Goal: Task Accomplishment & Management: Manage account settings

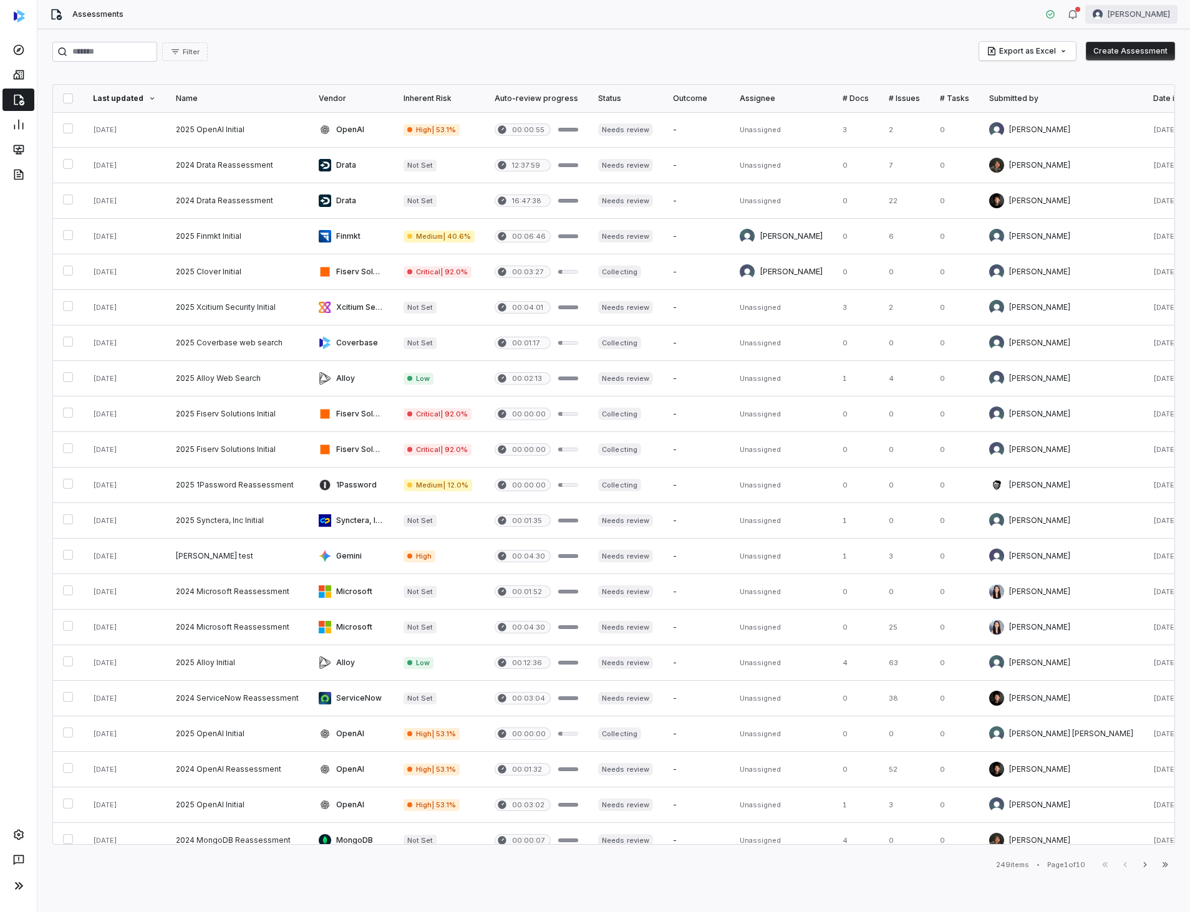
click at [1147, 15] on html "Assessments Amanda Pettenati Filter Export as Excel Create Assessment Last upda…" at bounding box center [595, 456] width 1190 height 912
click at [1107, 115] on div "Log out" at bounding box center [1124, 115] width 95 height 20
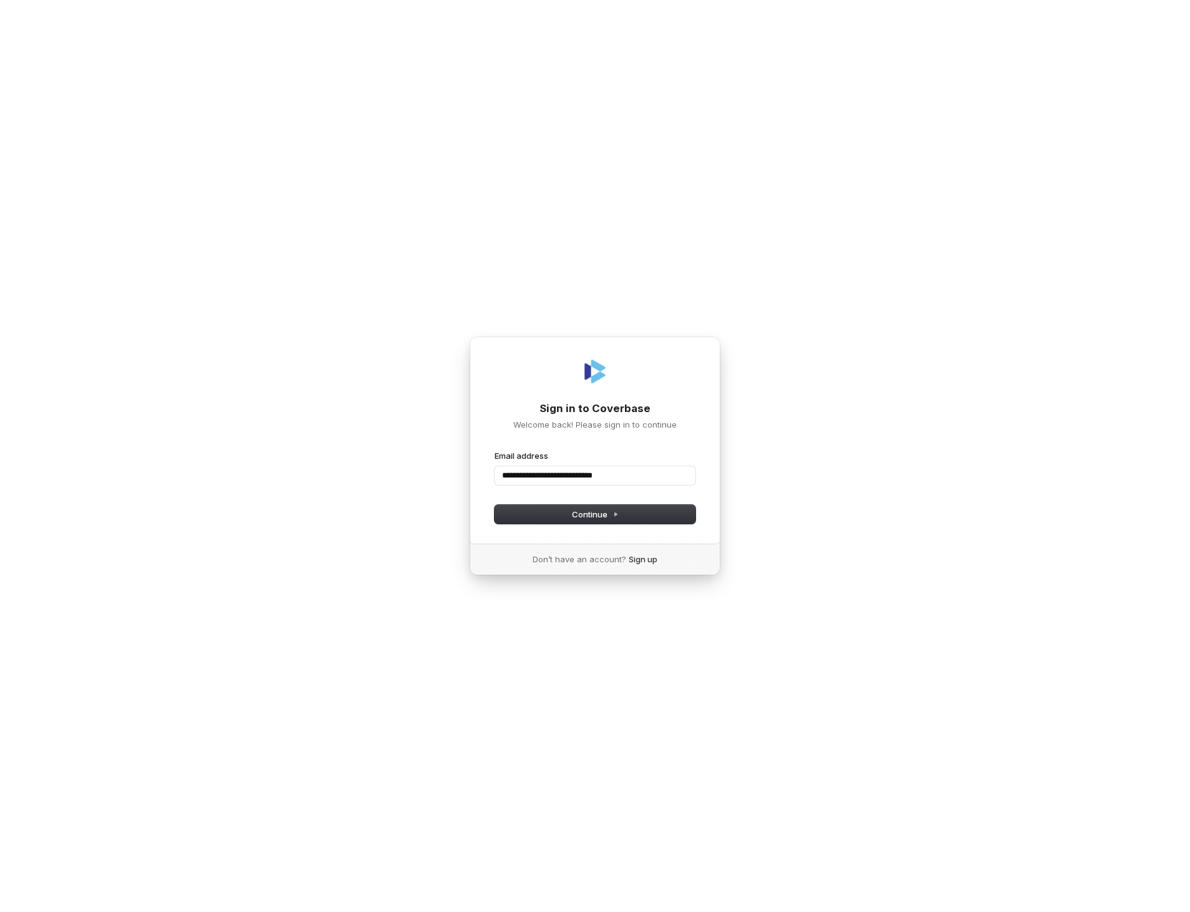
type input "**********"
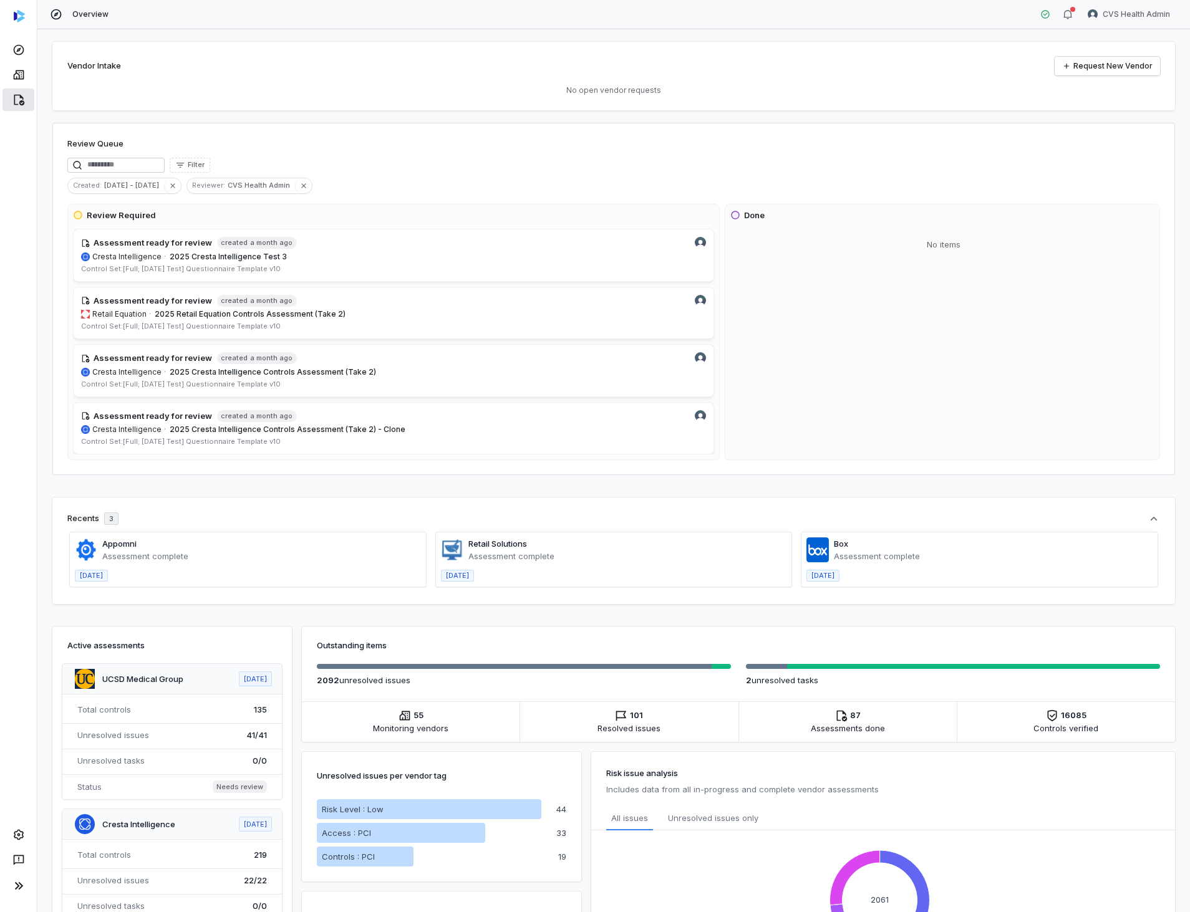
click at [27, 109] on link at bounding box center [18, 100] width 32 height 22
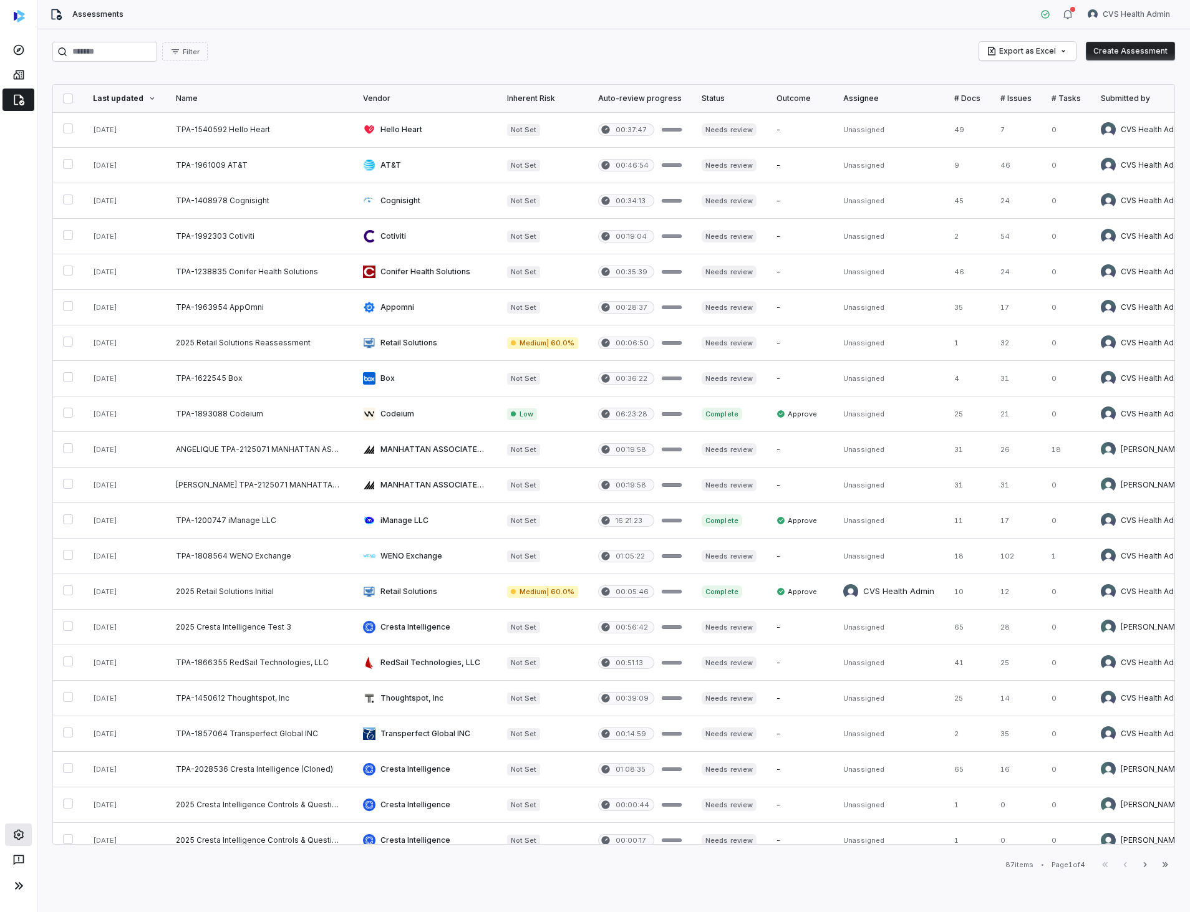
click at [20, 844] on link at bounding box center [18, 835] width 27 height 22
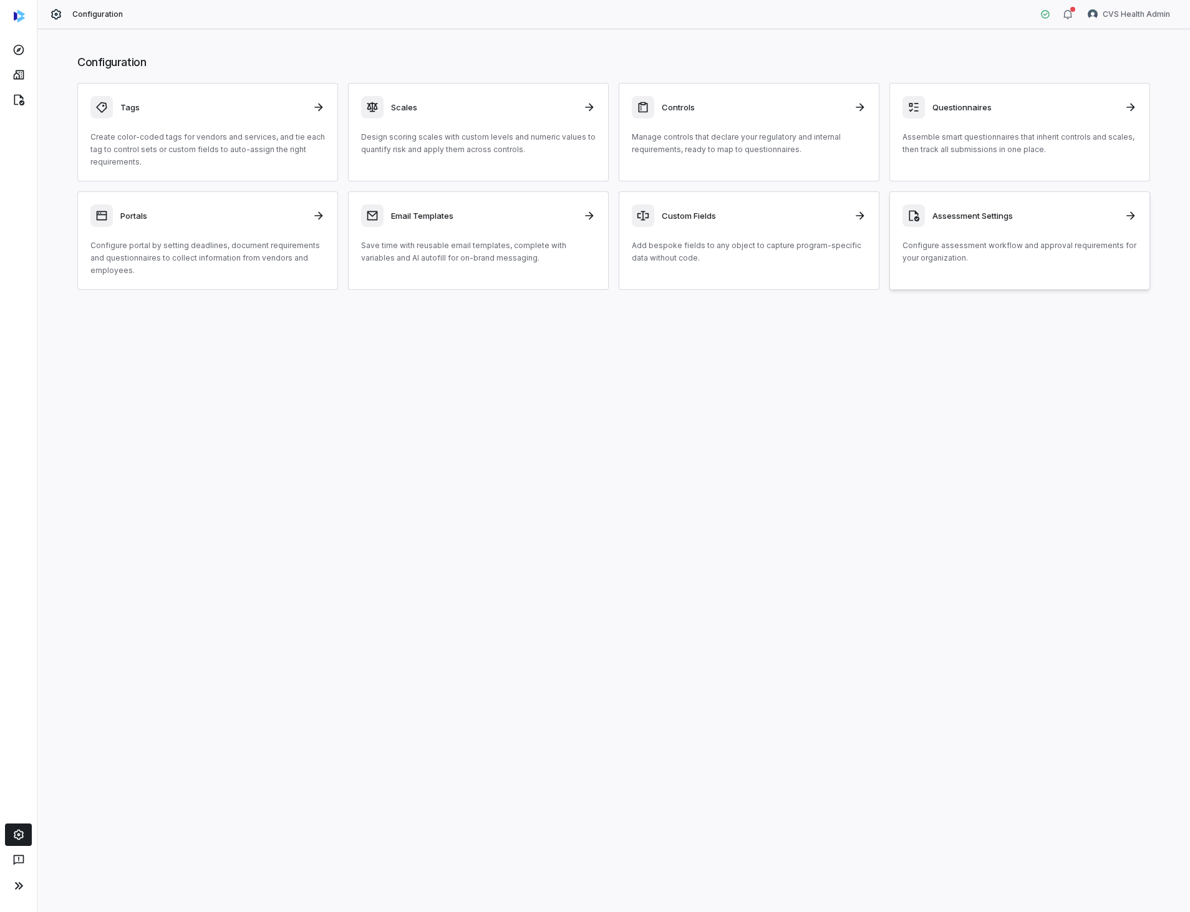
click at [927, 260] on p "Configure assessment workflow and approval requirements for your organization." at bounding box center [1019, 251] width 234 height 25
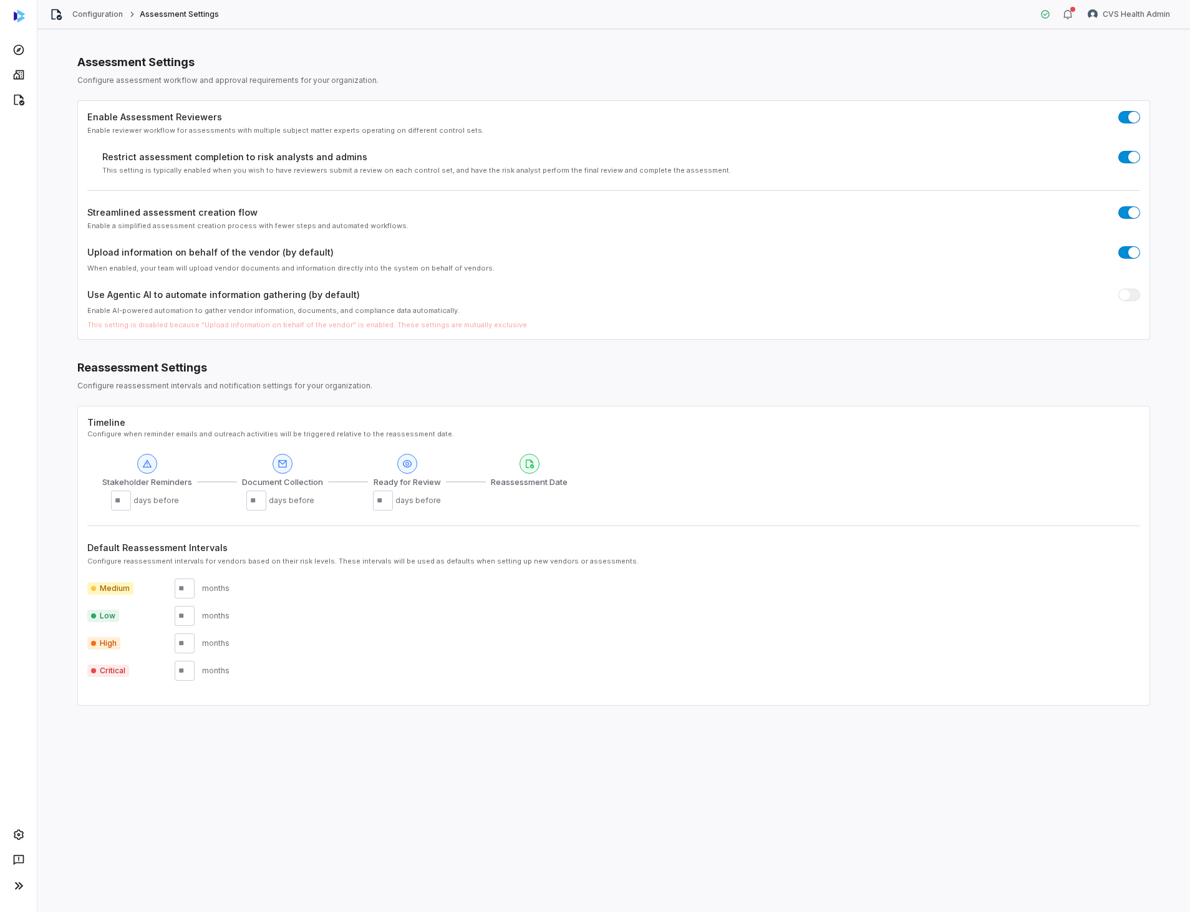
click at [1131, 213] on span "button" at bounding box center [1133, 212] width 11 height 11
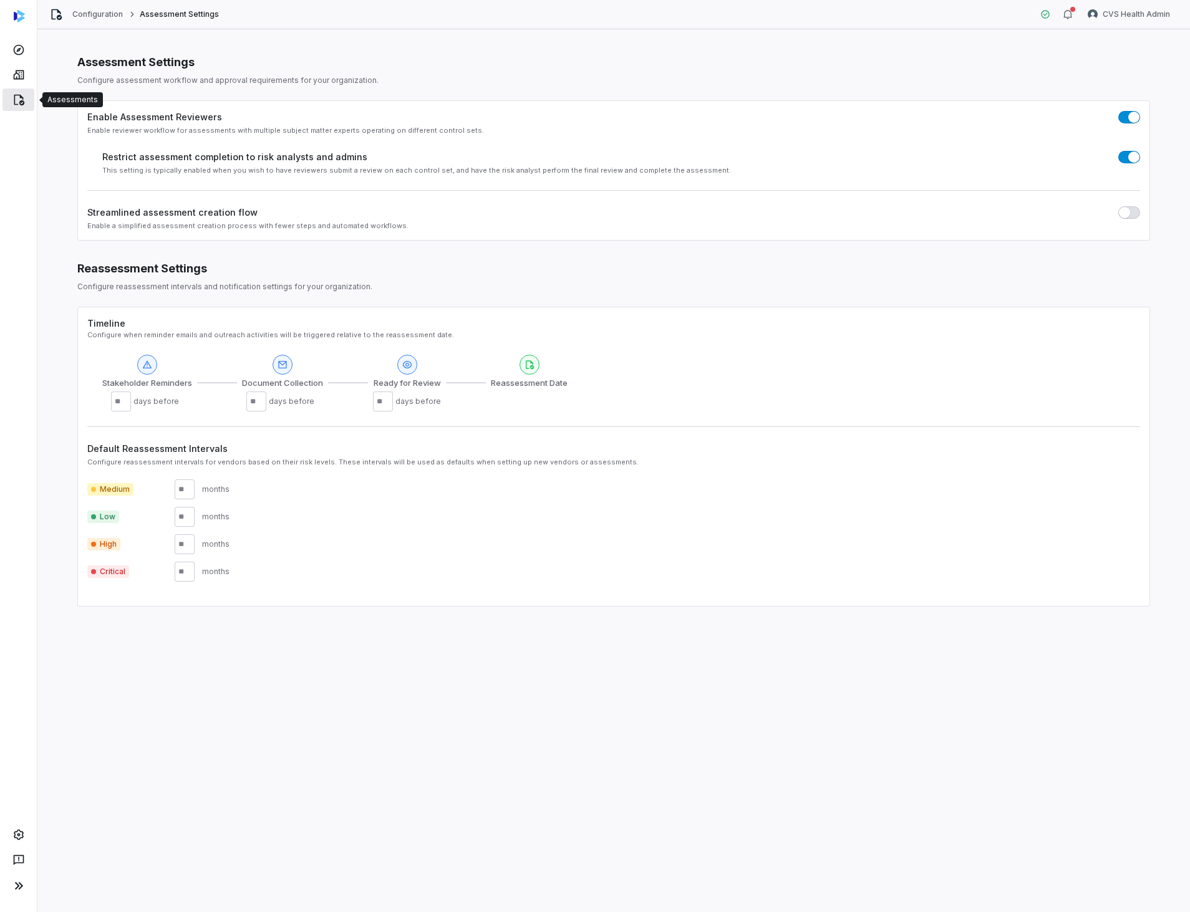
click at [17, 97] on icon at bounding box center [18, 100] width 12 height 12
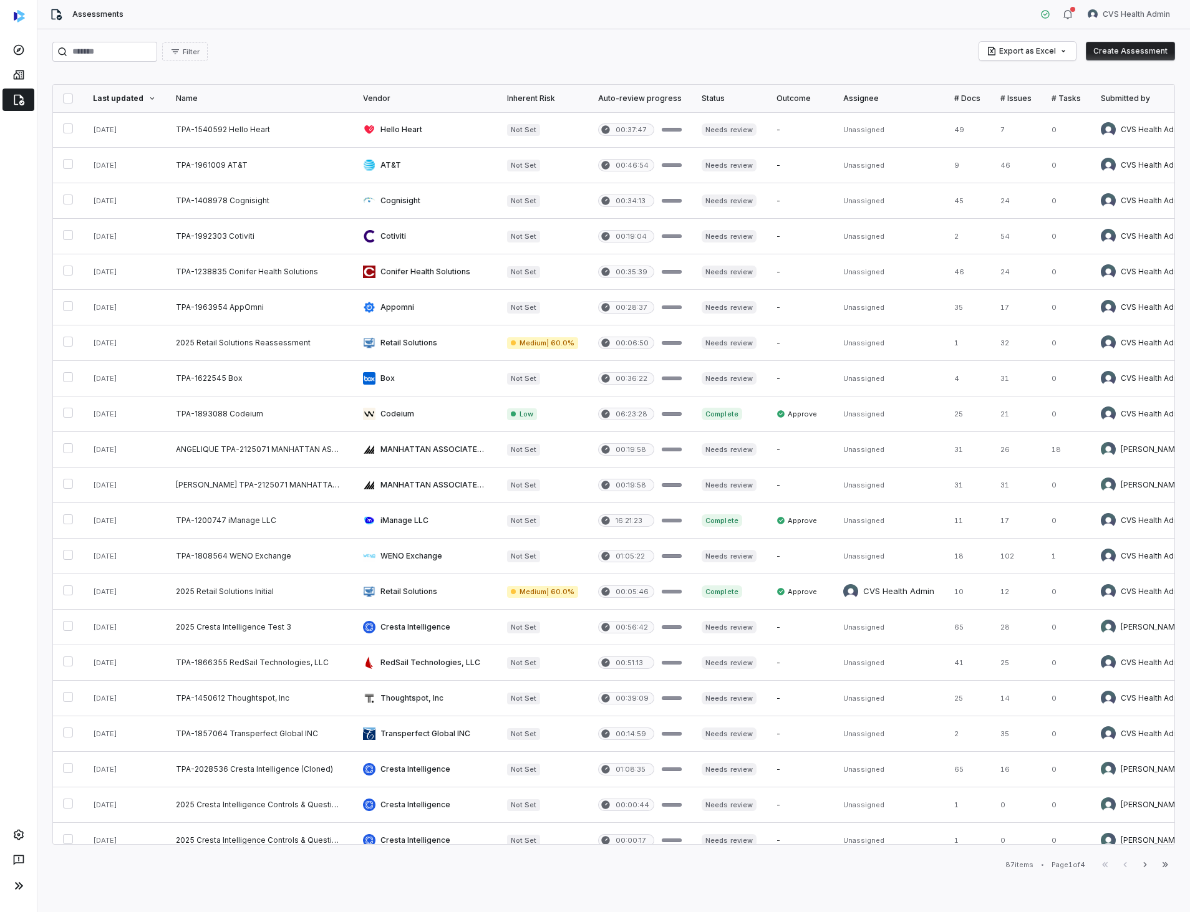
click at [1147, 54] on button "Create Assessment" at bounding box center [1130, 51] width 89 height 19
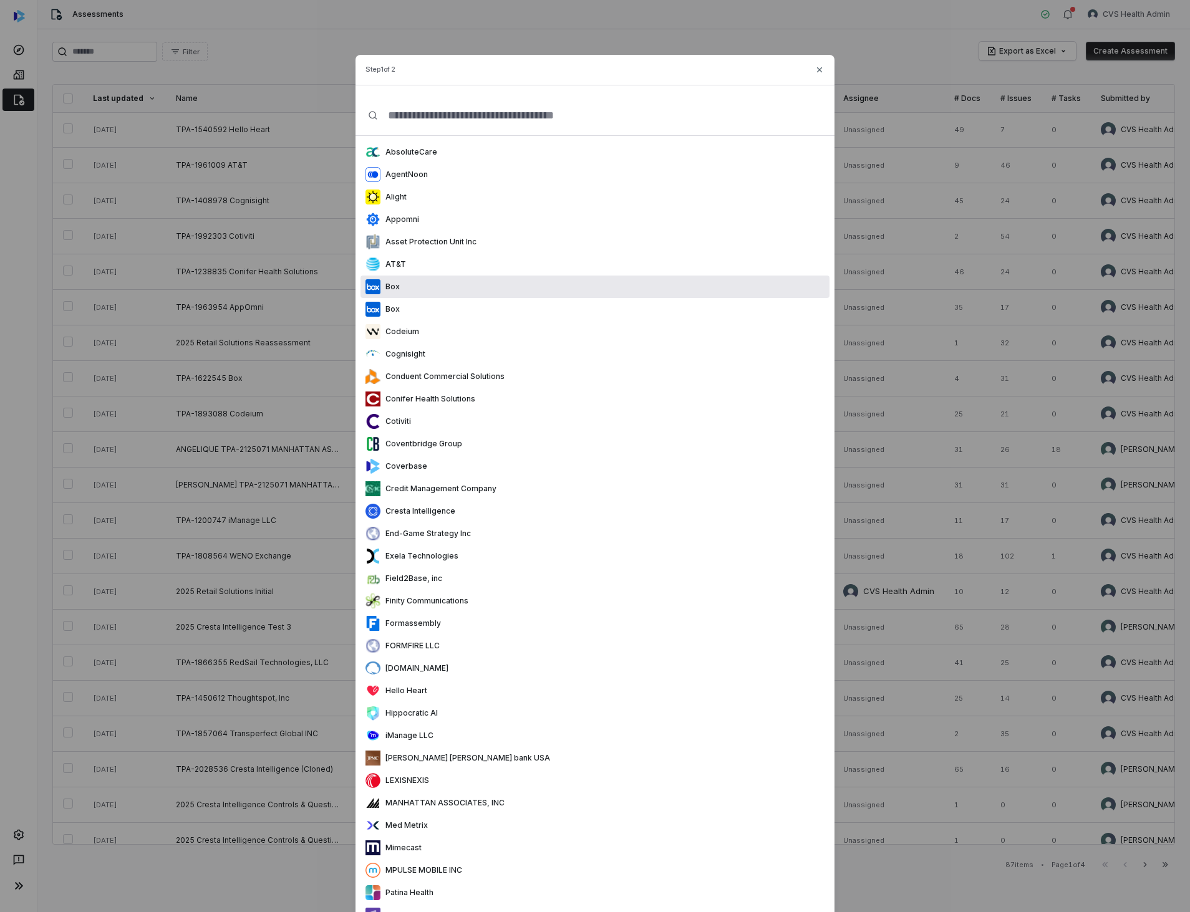
click at [589, 117] on input "text" at bounding box center [600, 115] width 444 height 40
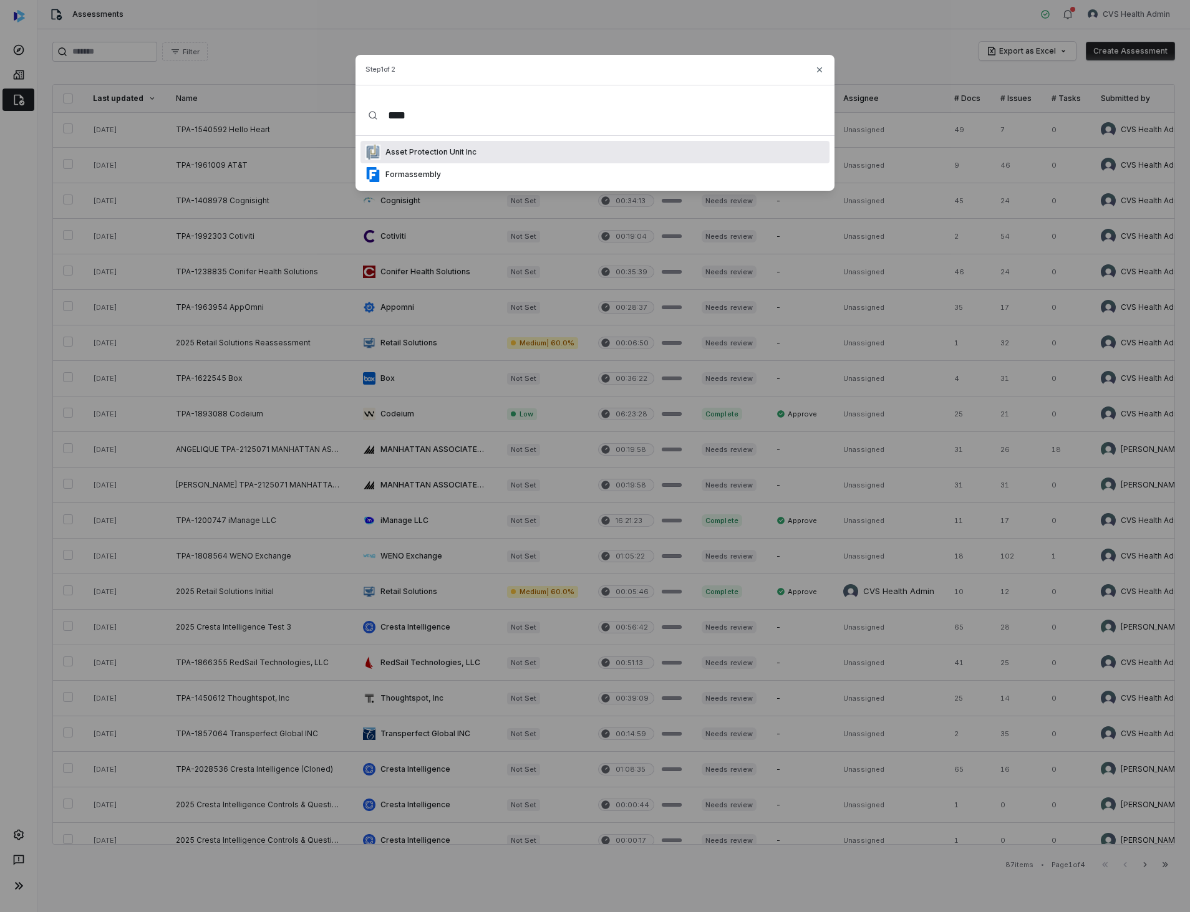
type input "****"
click at [475, 151] on div "Asset Protection Unit Inc" at bounding box center [594, 152] width 469 height 22
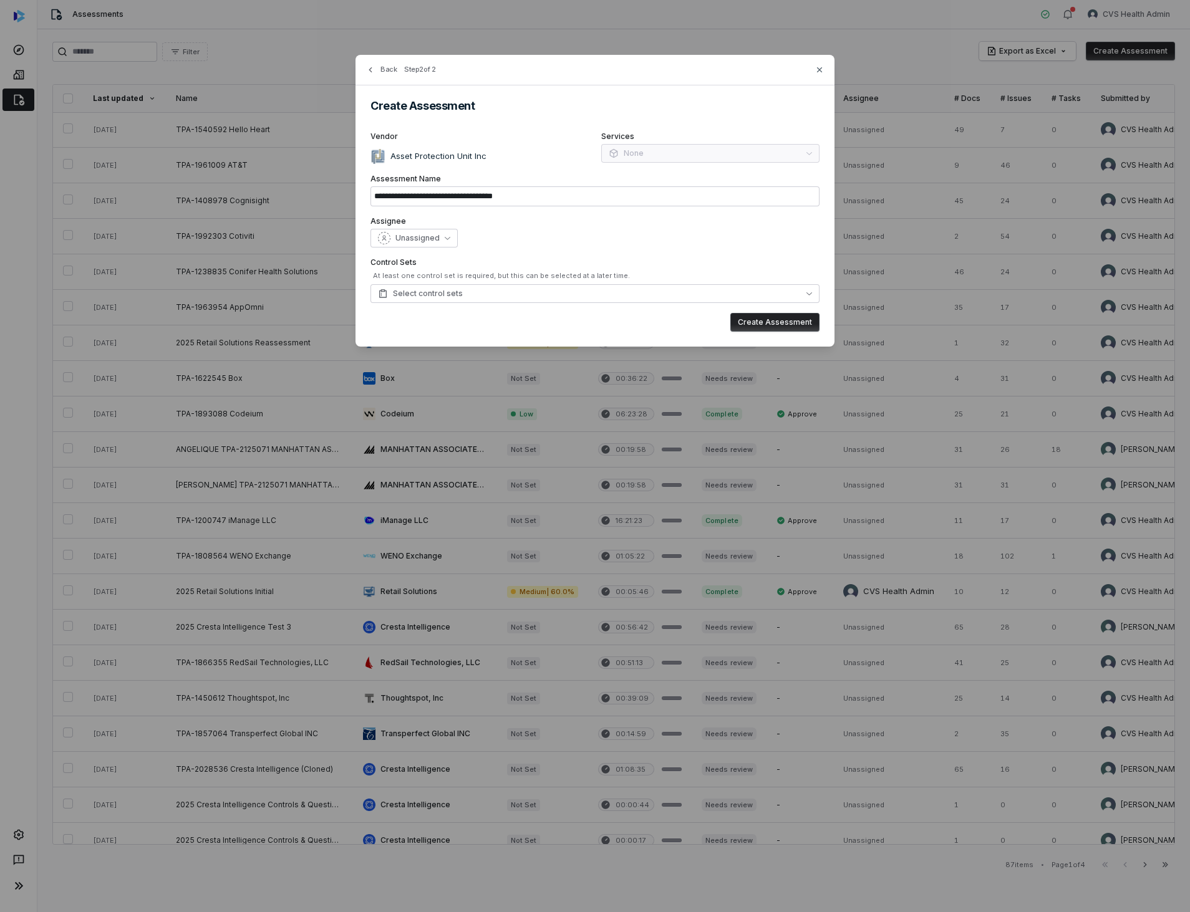
click at [760, 317] on button "Create Assessment" at bounding box center [774, 322] width 89 height 19
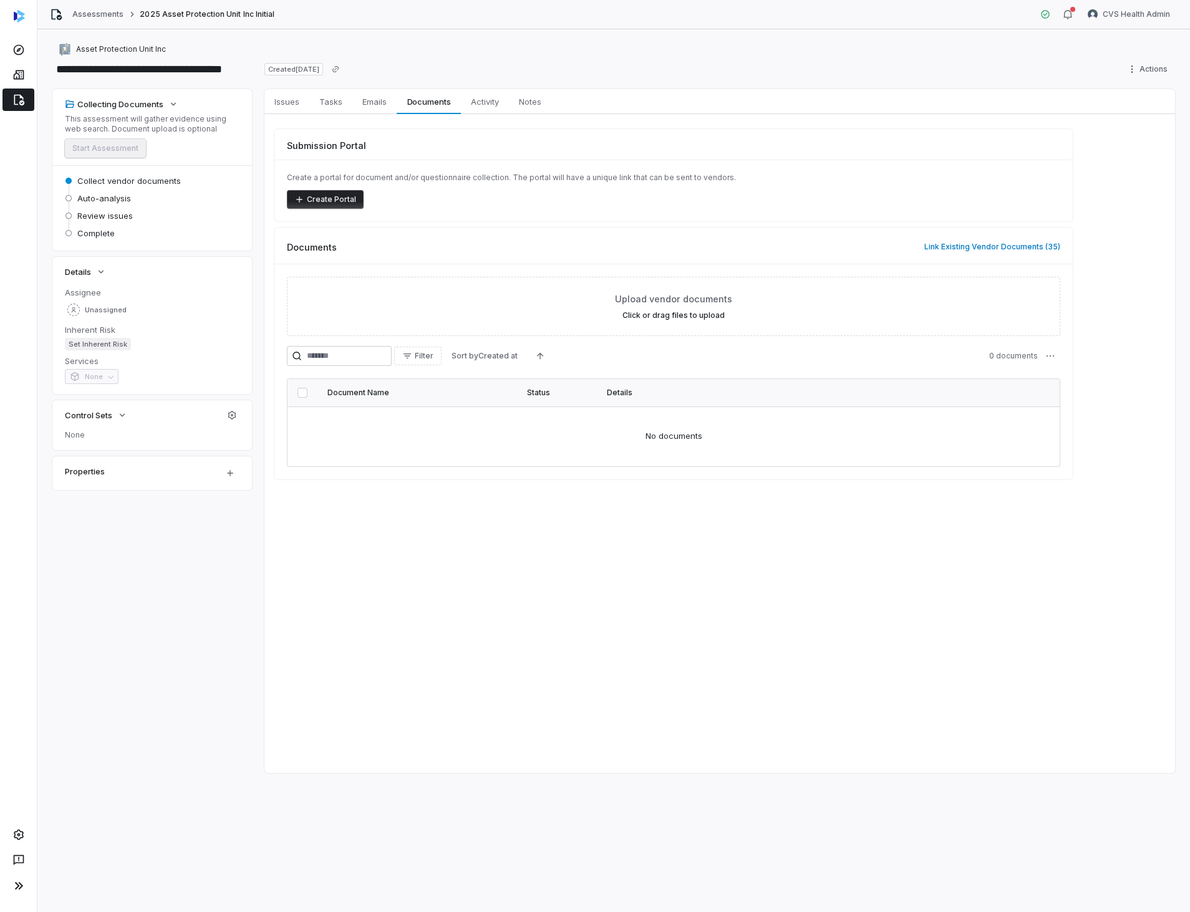
click at [252, 140] on div "Collecting Documents This assessment will gather evidence using web search. Doc…" at bounding box center [613, 431] width 1123 height 684
click at [281, 102] on span "Issues" at bounding box center [286, 102] width 35 height 16
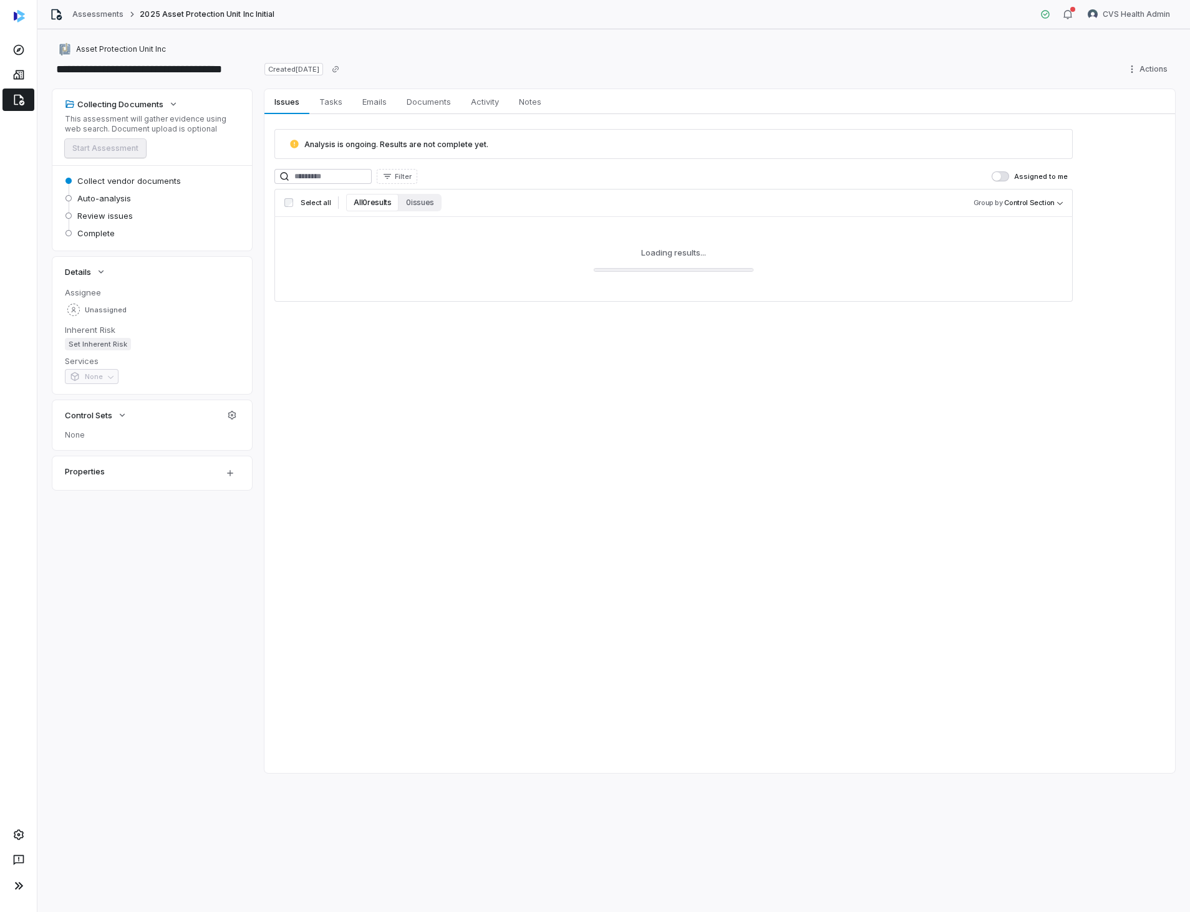
click at [264, 133] on div "Analysis is ongoing. Results are not complete yet. Filter Assigned to me Select…" at bounding box center [719, 215] width 910 height 203
click at [340, 45] on div "Asset Protection Unit Inc" at bounding box center [613, 49] width 1123 height 15
click at [22, 104] on icon at bounding box center [19, 100] width 11 height 11
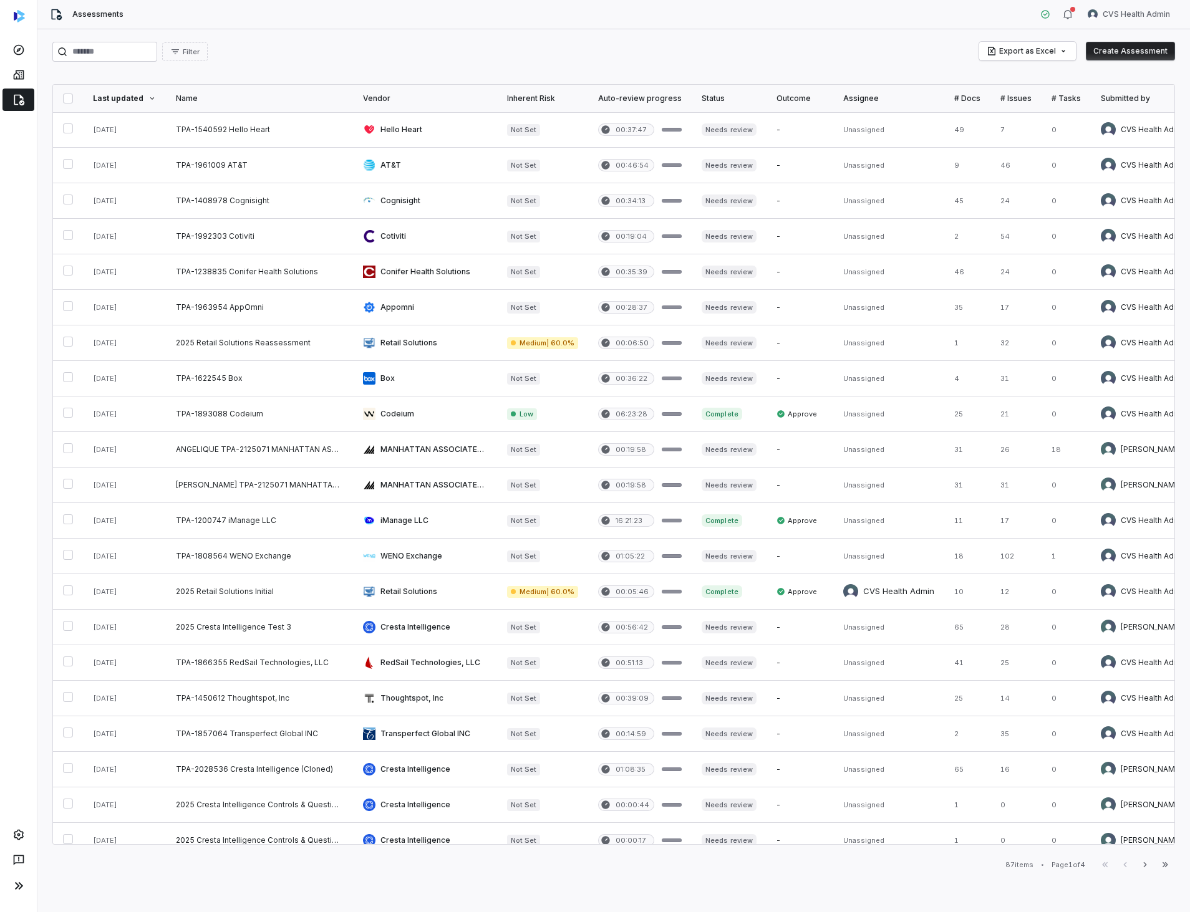
click at [1104, 49] on button "Create Assessment" at bounding box center [1130, 51] width 89 height 19
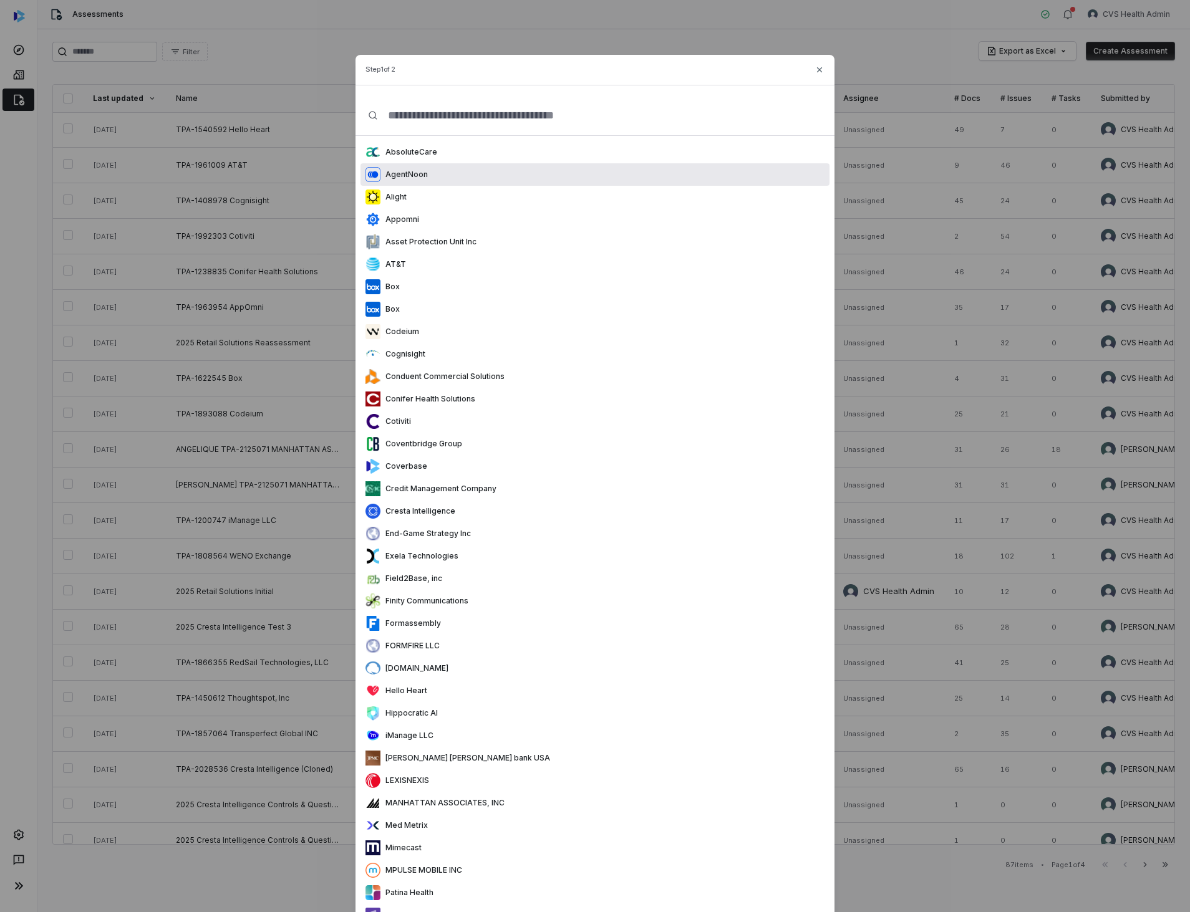
click at [452, 178] on div "AgentNoon" at bounding box center [594, 174] width 469 height 22
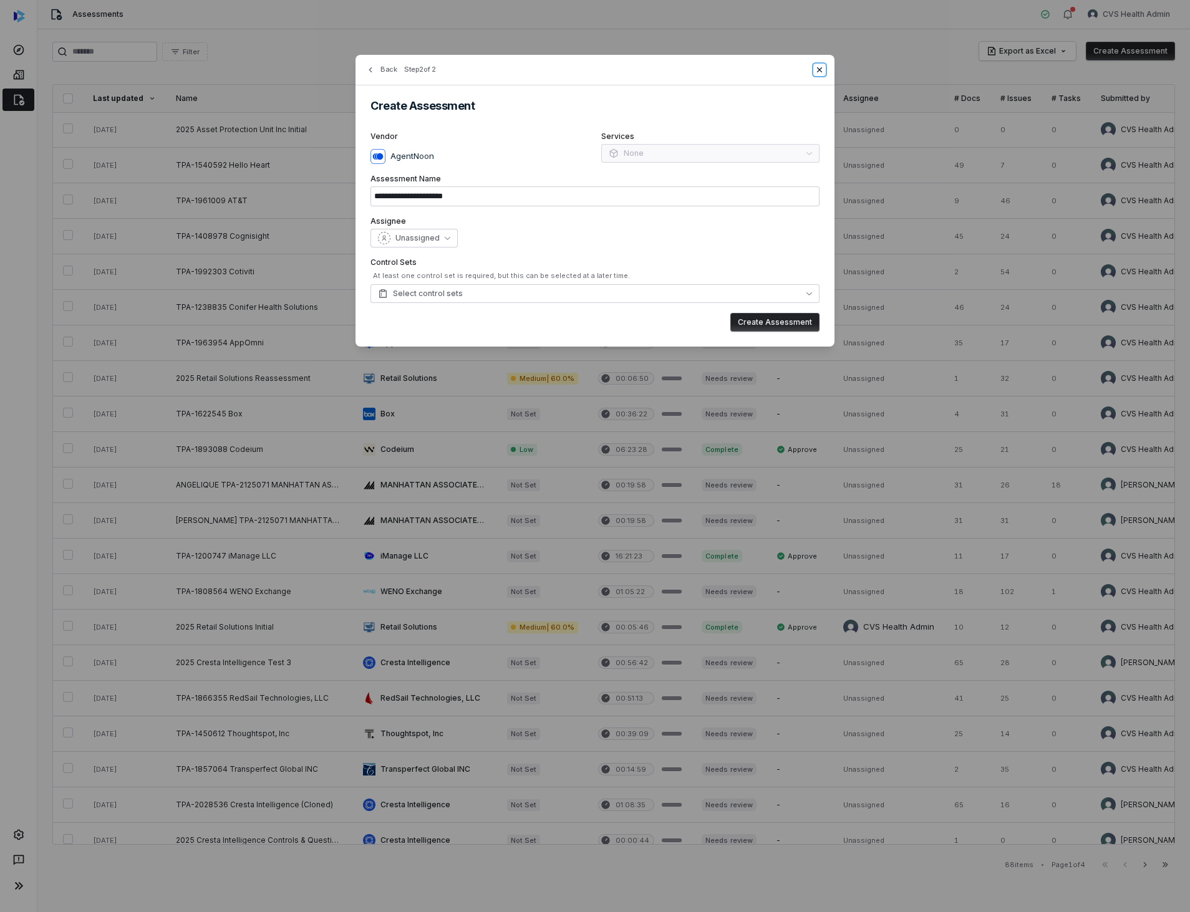
click at [821, 70] on icon "button" at bounding box center [819, 69] width 5 height 5
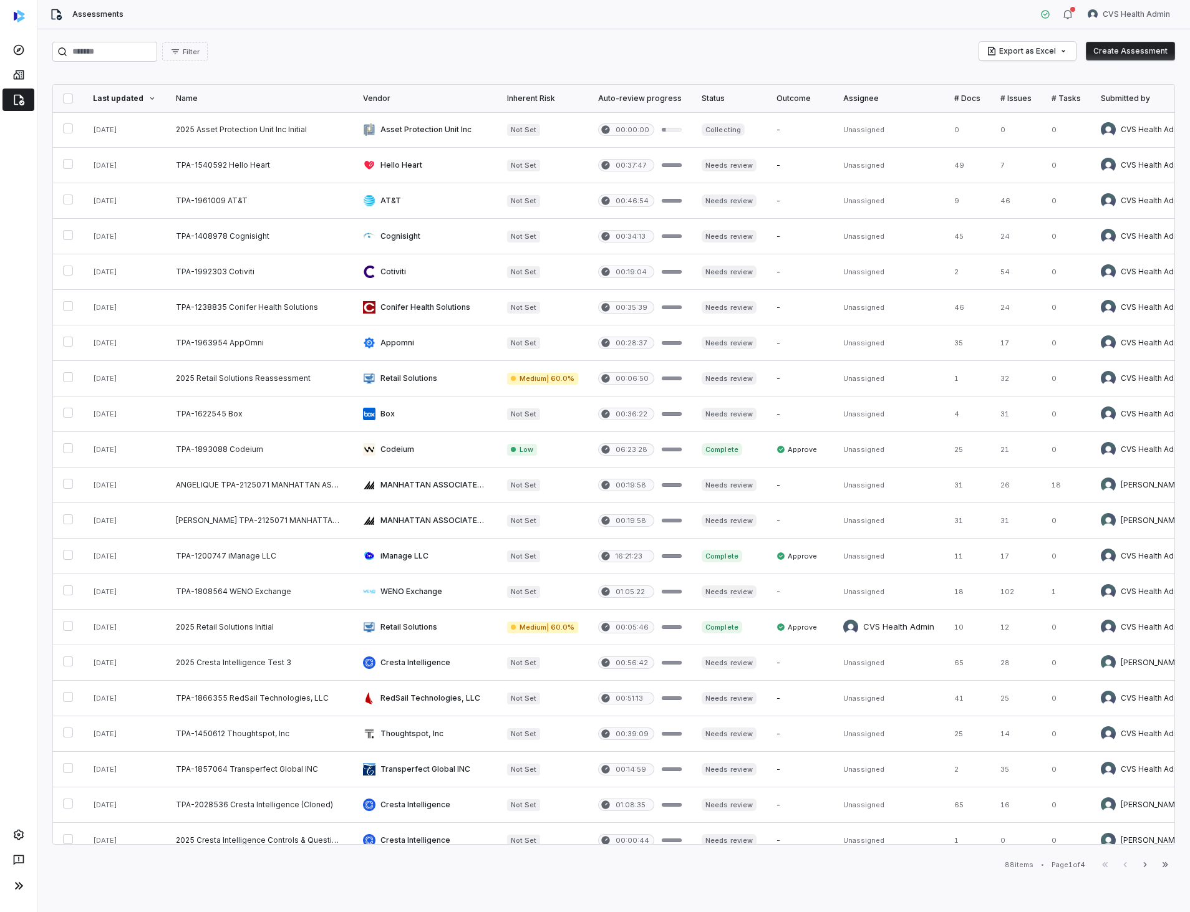
click at [808, 37] on div "Filter Export as Excel Create Assessment Last updated Name Vendor Inherent Risk…" at bounding box center [613, 470] width 1152 height 883
click at [1144, 10] on html "Assessments CVS Health Admin Filter Export as Excel Create Assessment Last upda…" at bounding box center [595, 456] width 1190 height 912
click at [1105, 115] on div "Log out" at bounding box center [1124, 115] width 95 height 20
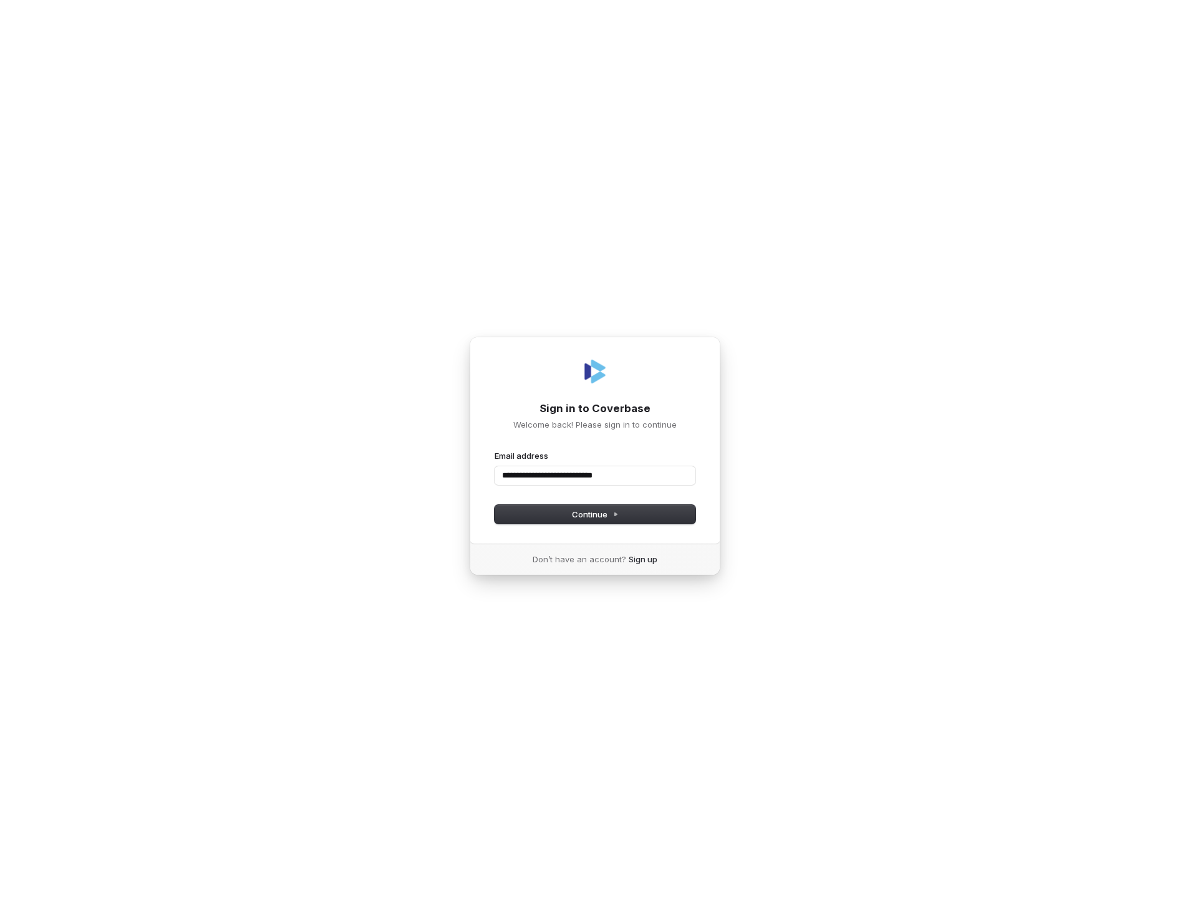
type input "**********"
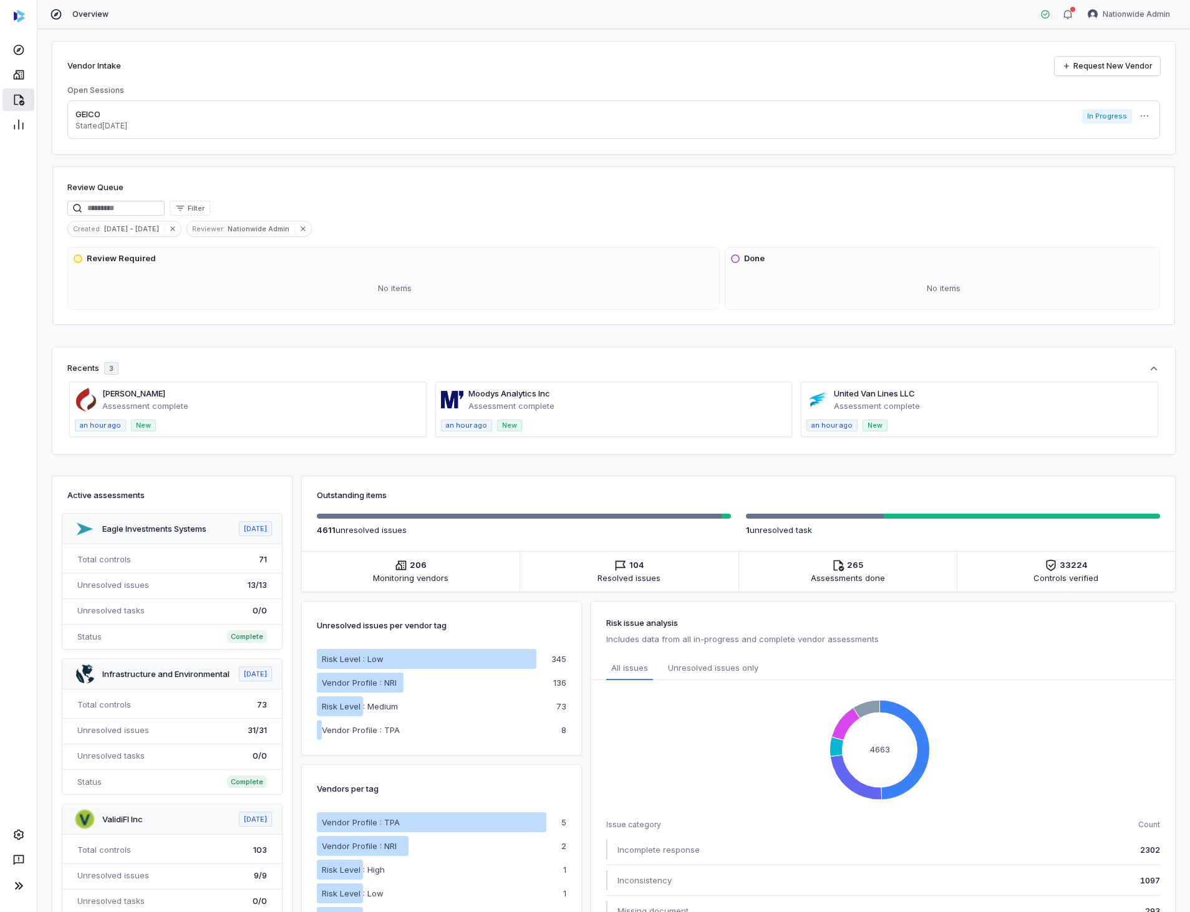
click at [20, 97] on icon at bounding box center [19, 100] width 11 height 11
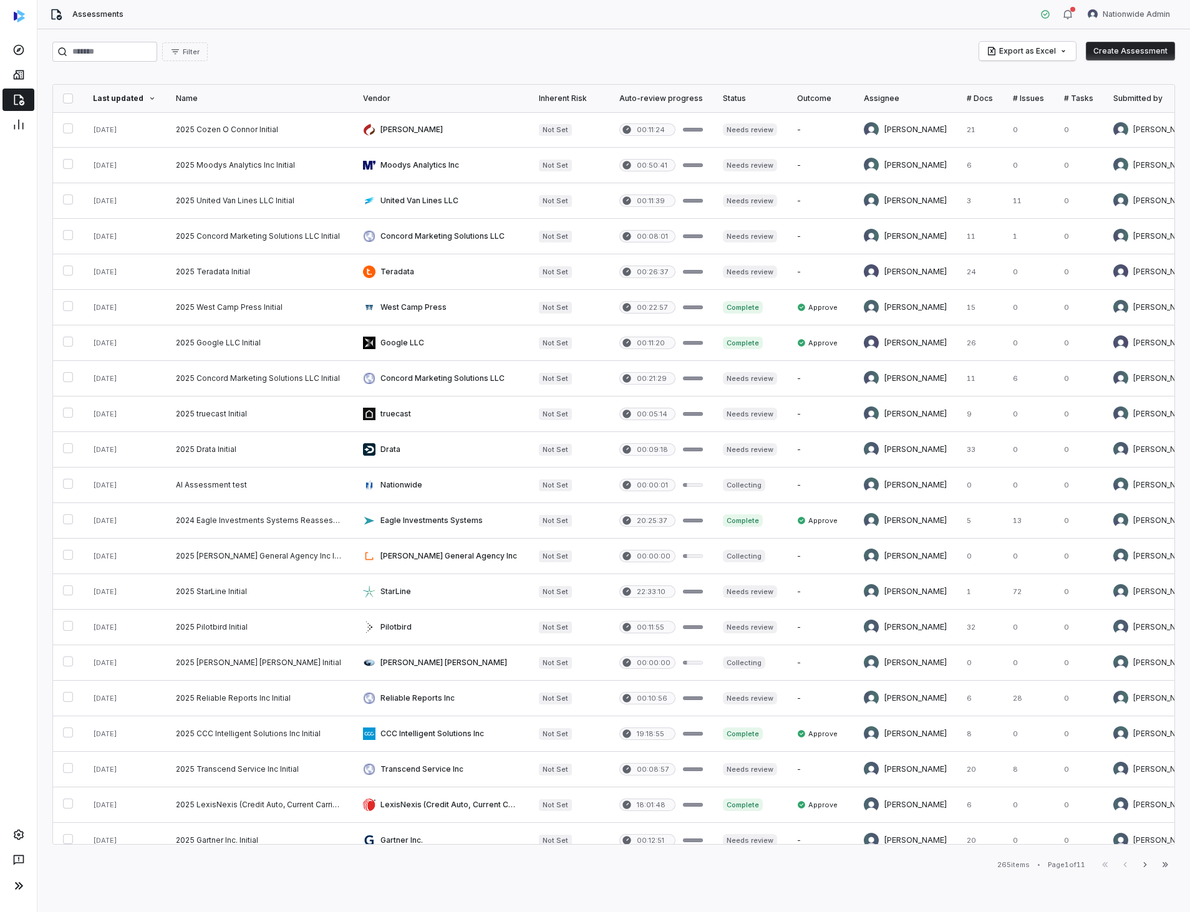
click at [710, 47] on div "Filter Export as Excel Create Assessment" at bounding box center [613, 52] width 1123 height 20
drag, startPoint x: 697, startPoint y: 844, endPoint x: 772, endPoint y: 846, distance: 75.5
click at [772, 846] on div "Filter Export as Excel Create Assessment Last updated Name Vendor Inherent Risk…" at bounding box center [613, 470] width 1152 height 883
click at [29, 838] on link at bounding box center [18, 835] width 27 height 22
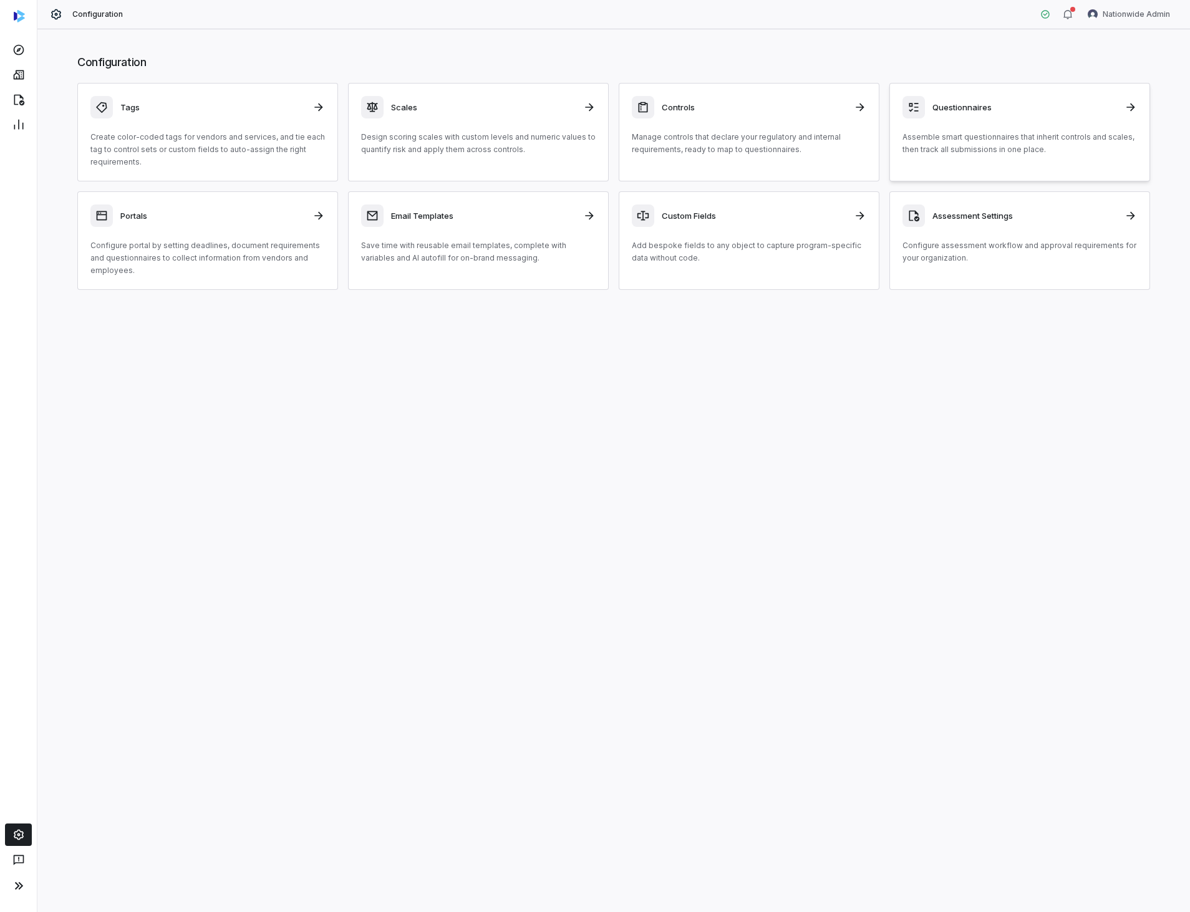
click at [932, 132] on p "Assemble smart questionnaires that inherit controls and scales, then track all …" at bounding box center [1019, 143] width 234 height 25
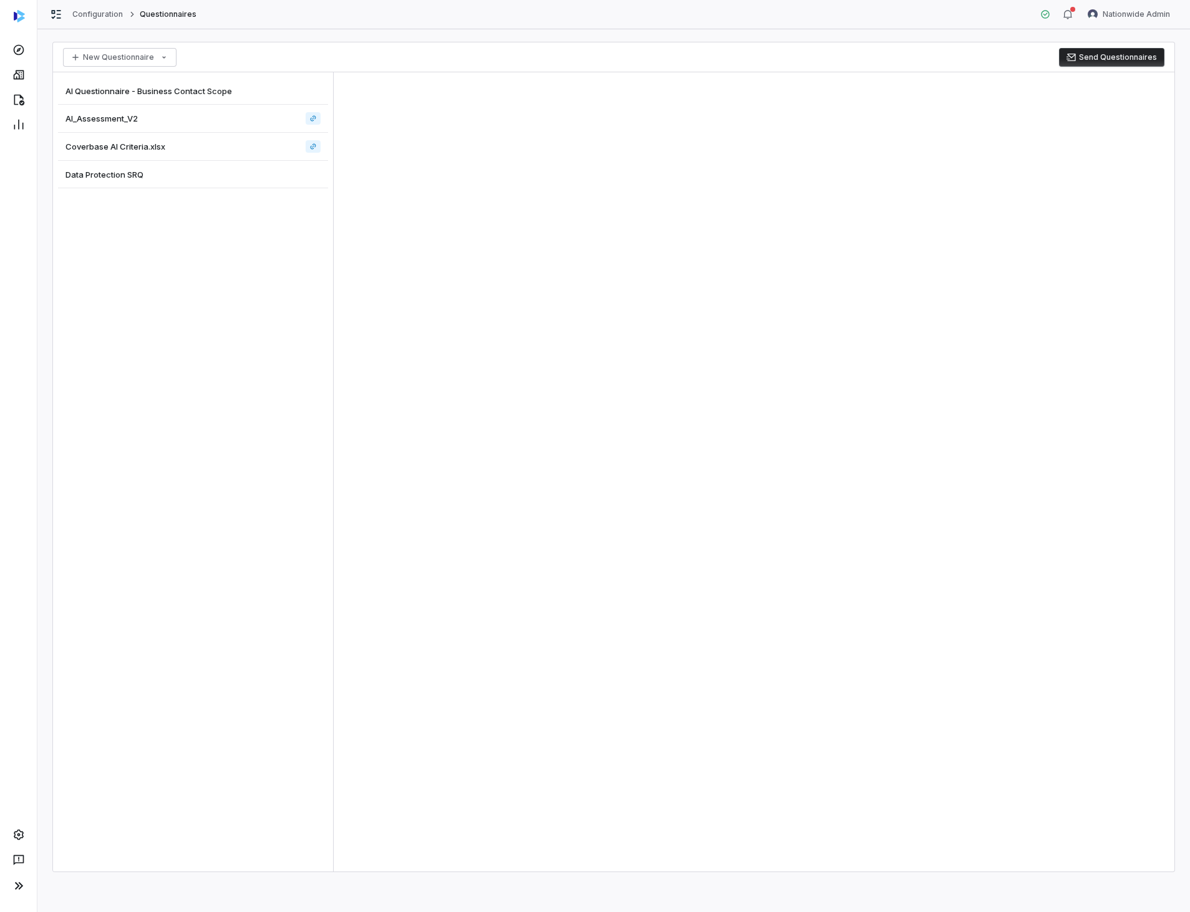
click at [169, 97] on div "AI Questionnaire - Business Contact Scope" at bounding box center [193, 90] width 270 height 27
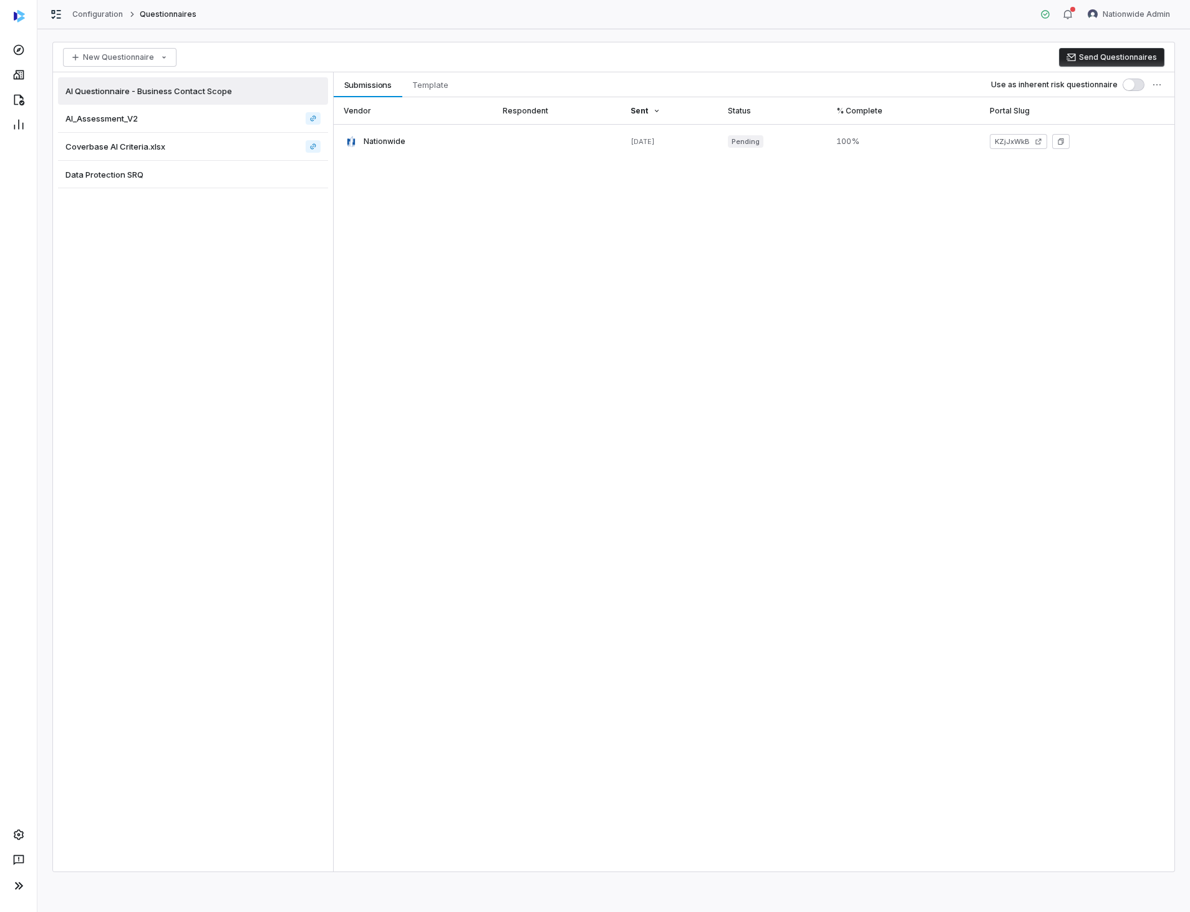
click at [440, 71] on div "New Questionnaire Send Questionnaires" at bounding box center [613, 57] width 1121 height 30
click at [454, 79] on button "Template Template" at bounding box center [430, 84] width 56 height 25
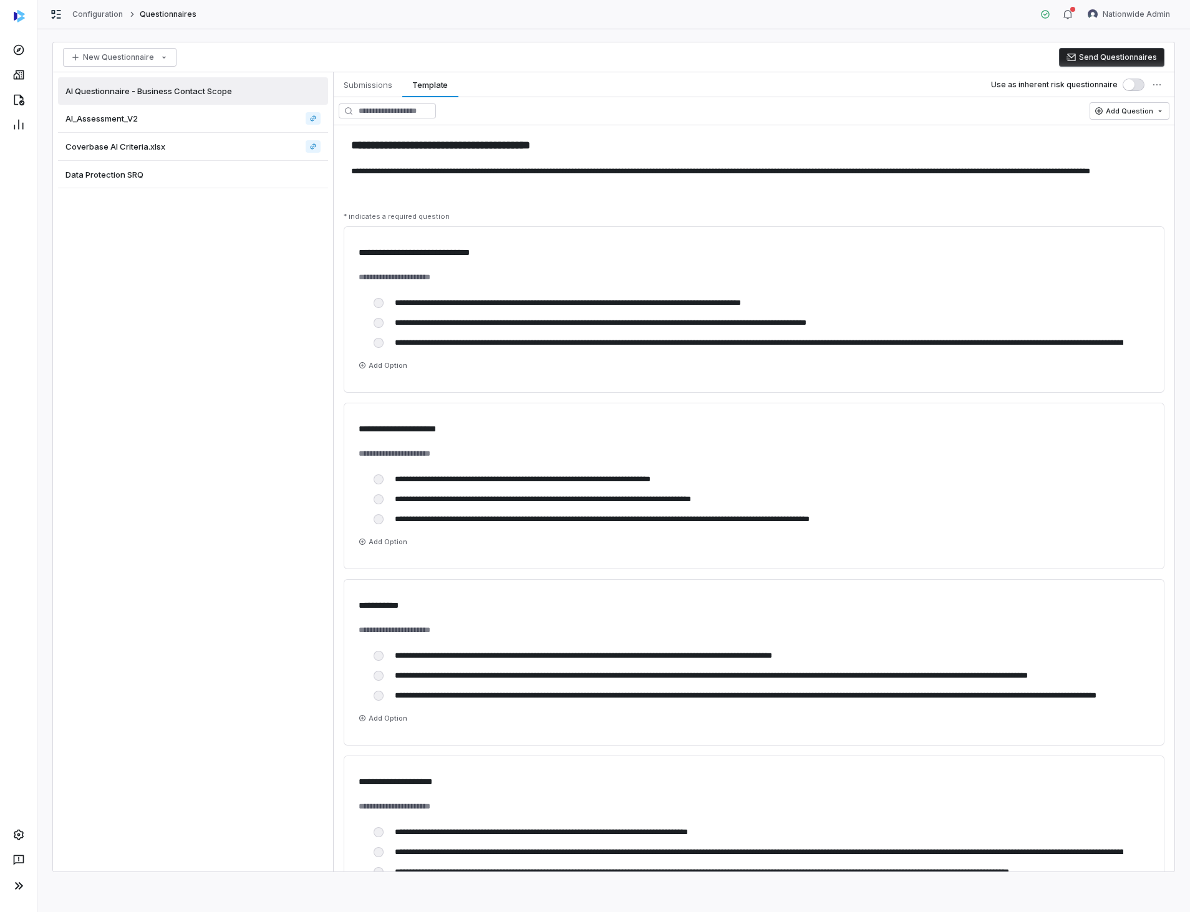
click at [265, 125] on div "AI_Assessment_V2" at bounding box center [193, 119] width 270 height 28
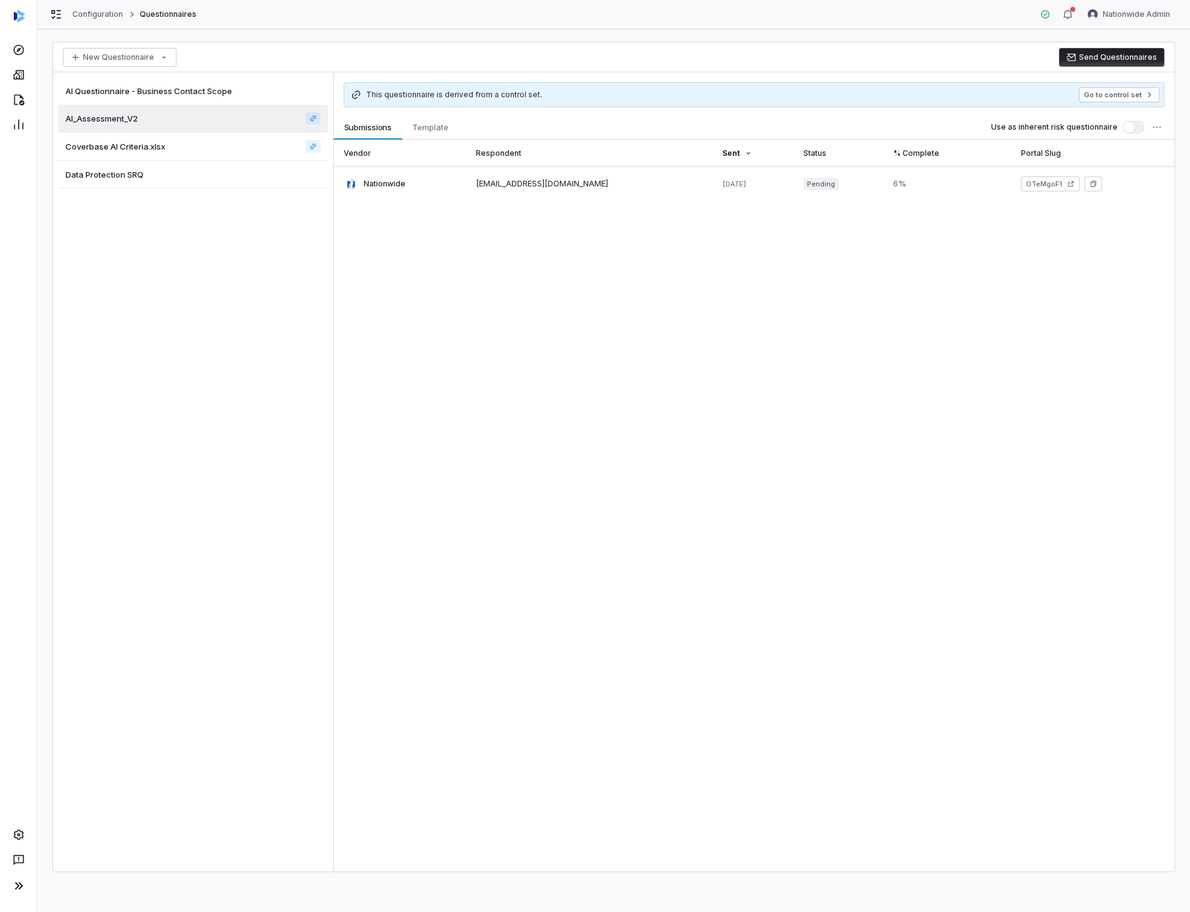
click at [373, 30] on div "New Questionnaire Send Questionnaires AI Questionnaire - Business Contact Scope…" at bounding box center [613, 470] width 1152 height 883
click at [426, 125] on span "Template" at bounding box center [430, 127] width 46 height 16
click at [381, 129] on span "Submissions" at bounding box center [368, 127] width 58 height 16
click at [413, 132] on span "Template" at bounding box center [430, 127] width 46 height 16
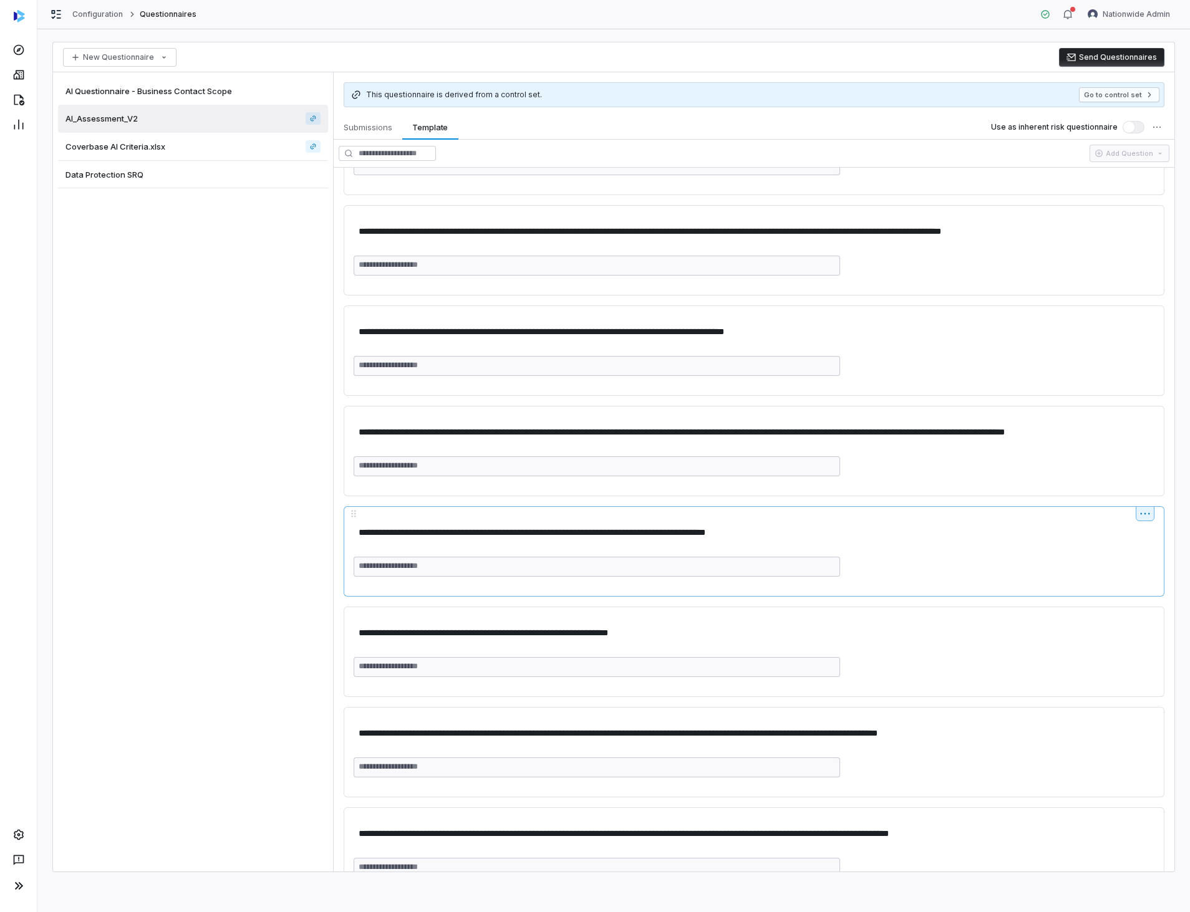
scroll to position [8583, 0]
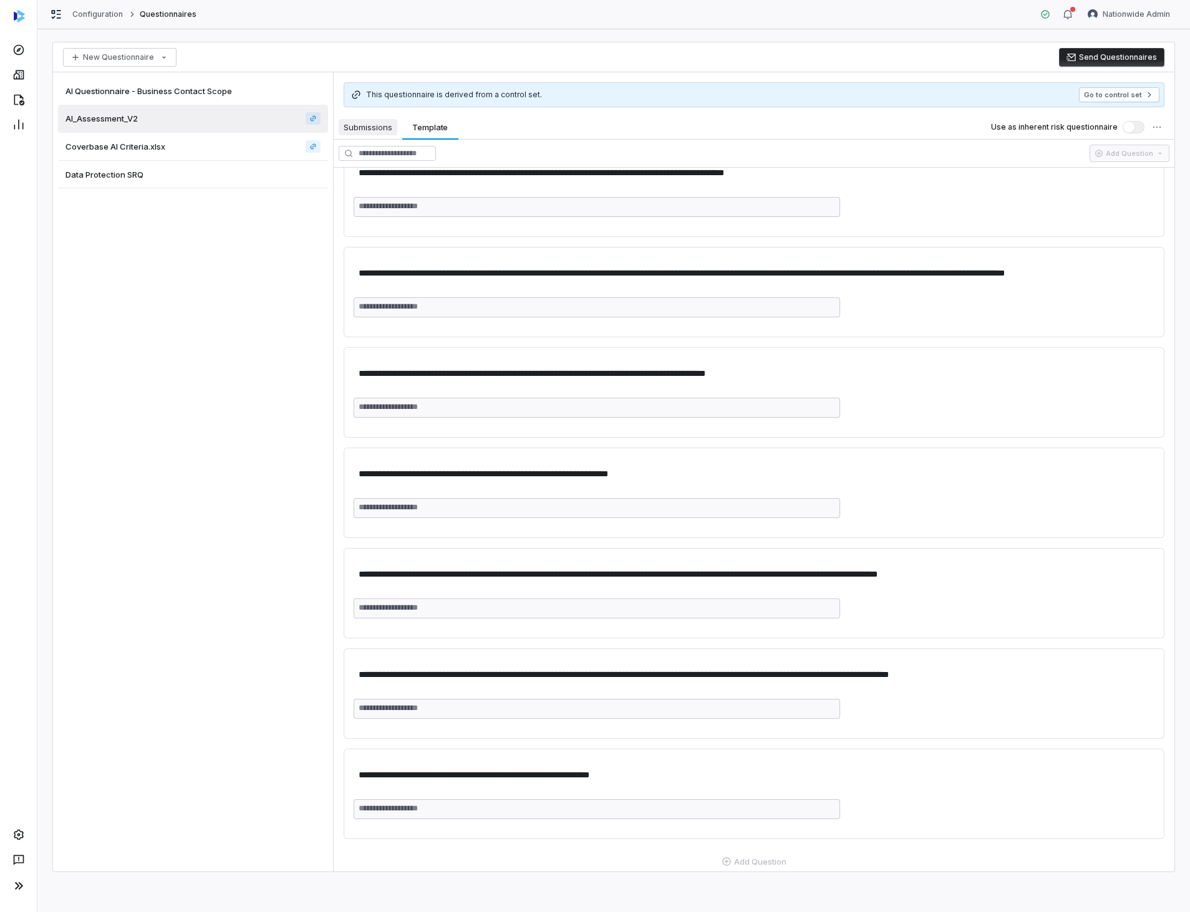
click at [377, 122] on span "Submissions" at bounding box center [368, 127] width 59 height 16
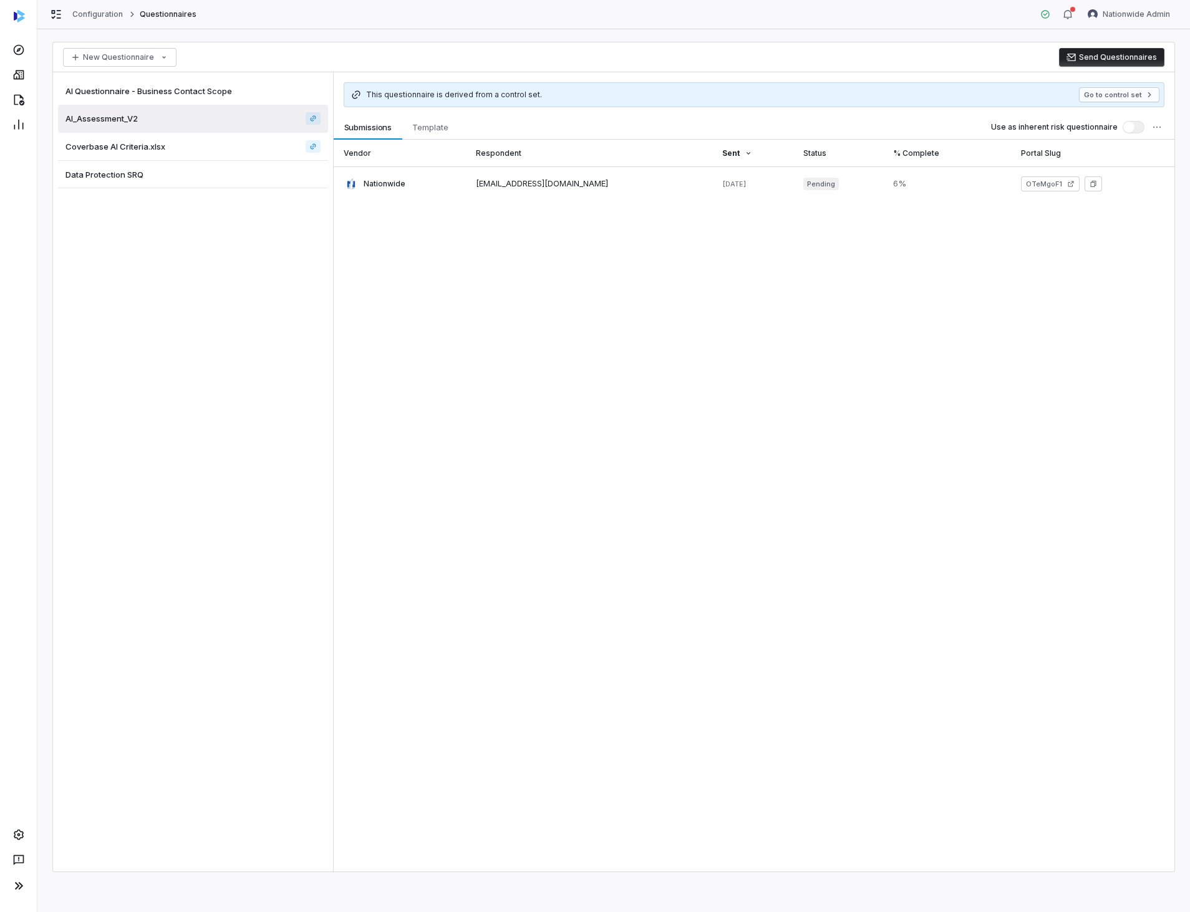
click at [403, 28] on div "Configuration Questionnaires Nationwide Admin" at bounding box center [613, 14] width 1152 height 29
click at [1168, 133] on div "Use as inherent risk questionnaire" at bounding box center [1082, 127] width 183 height 25
click at [1155, 133] on html "Configuration Questionnaires Nationwide Admin New Questionnaire Send Questionna…" at bounding box center [595, 456] width 1190 height 912
click at [509, 393] on div "Vendor Respondent Sent Status % Complete Portal Slug Nationwide weilbn1@nationw…" at bounding box center [754, 506] width 841 height 732
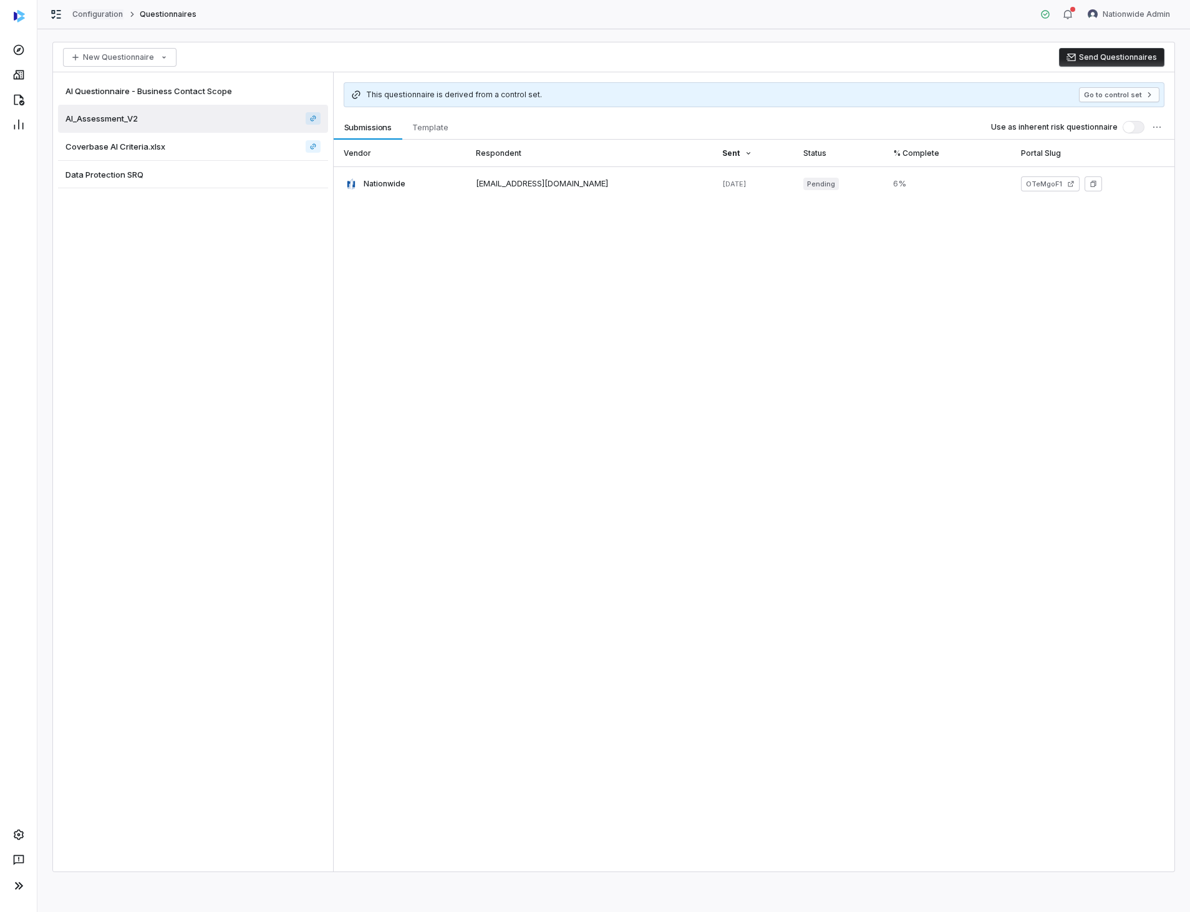
click at [90, 17] on link "Configuration" at bounding box center [97, 14] width 51 height 10
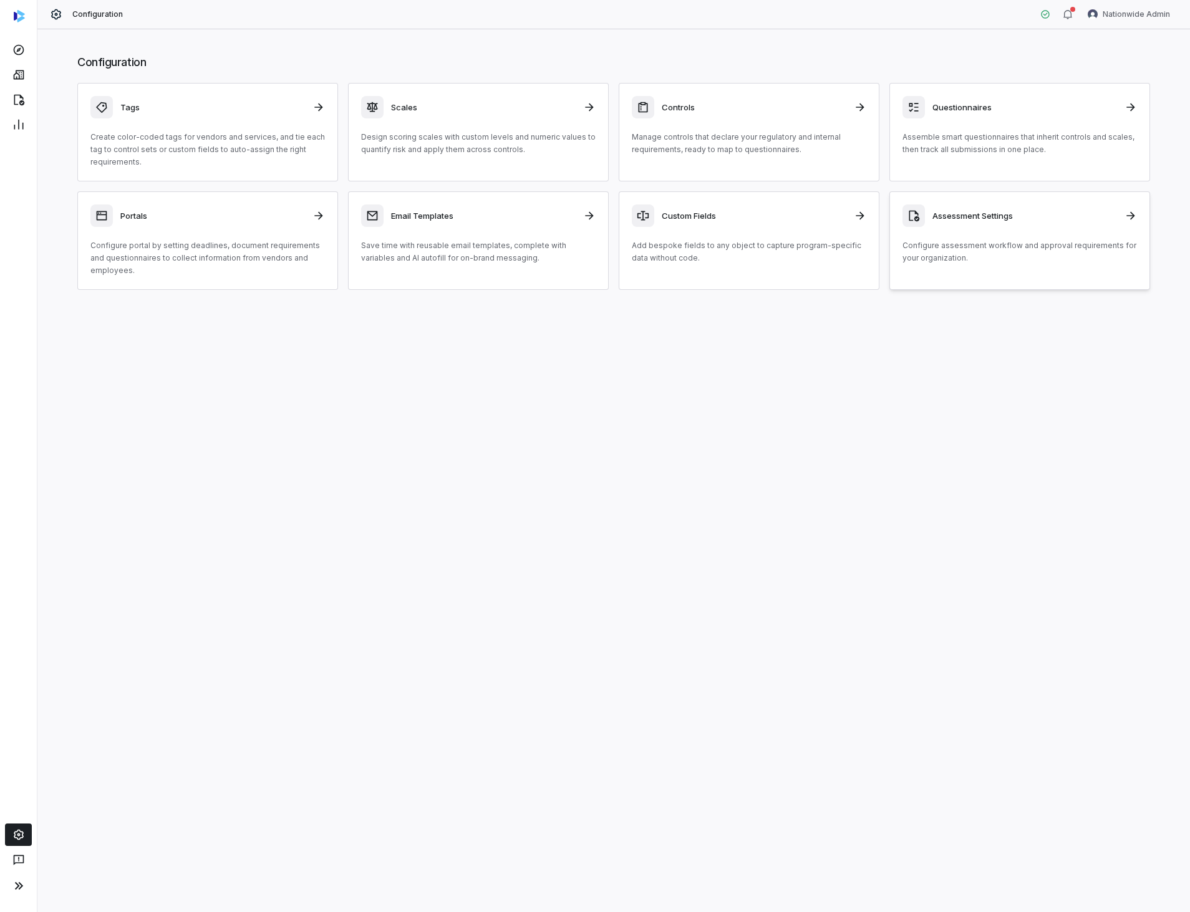
click at [1061, 264] on link "Assessment Settings Configure assessment workflow and approval requirements for…" at bounding box center [1019, 240] width 261 height 99
click at [524, 238] on div "Email Templates Save time with reusable email templates, complete with variable…" at bounding box center [478, 235] width 234 height 60
click at [513, 131] on p "Design scoring scales with custom levels and numeric values to quantify risk an…" at bounding box center [478, 143] width 234 height 25
click at [690, 132] on p "Manage controls that declare your regulatory and internal requirements, ready t…" at bounding box center [749, 143] width 234 height 25
click at [789, 133] on p "Manage controls that declare your regulatory and internal requirements, ready t…" at bounding box center [749, 143] width 234 height 25
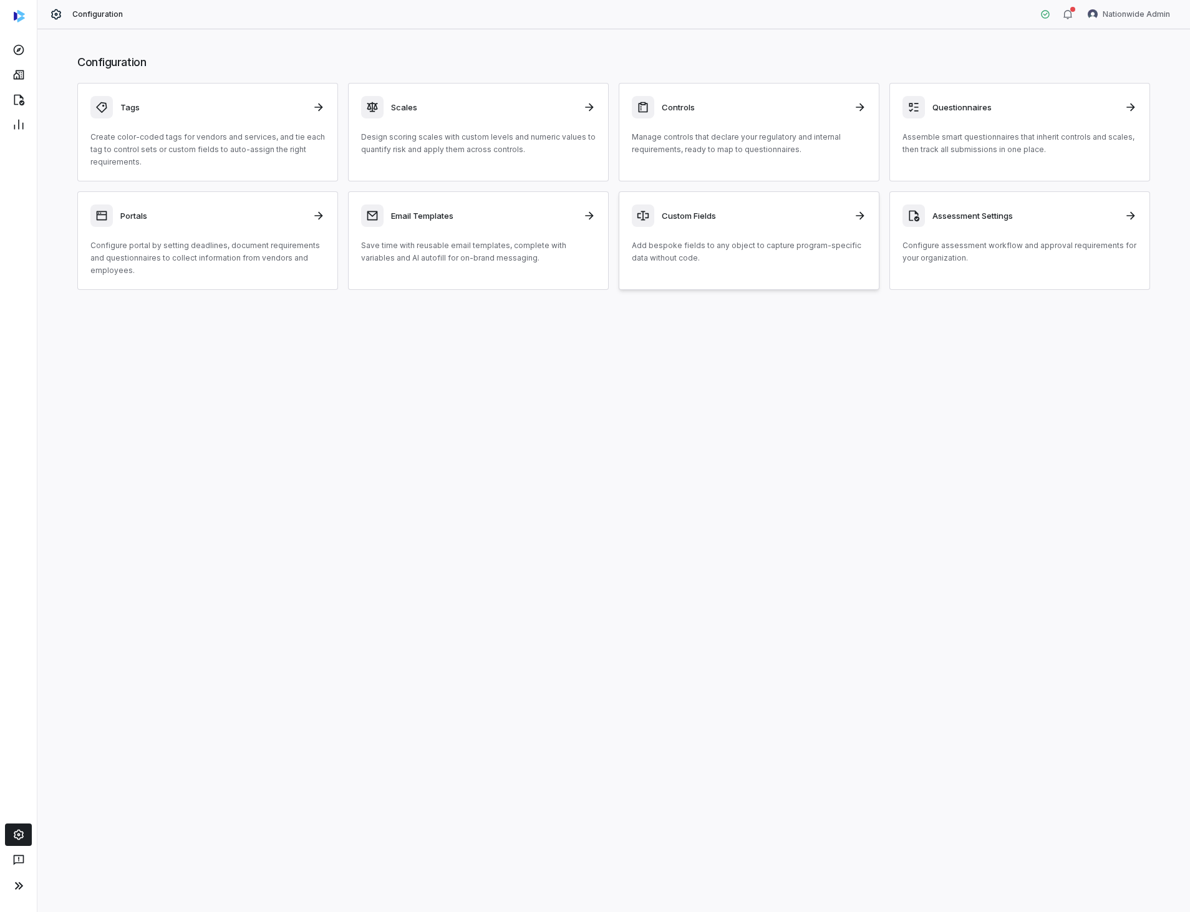
click at [702, 262] on p "Add bespoke fields to any object to capture program-specific data without code." at bounding box center [749, 251] width 234 height 25
click at [442, 231] on div "Email Templates Save time with reusable email templates, complete with variable…" at bounding box center [478, 235] width 234 height 60
click at [506, 146] on p "Design scoring scales with custom levels and numeric values to quantify risk an…" at bounding box center [478, 143] width 234 height 25
click at [229, 146] on p "Create color-coded tags for vendors and services, and tie each tag to control s…" at bounding box center [207, 149] width 234 height 37
click at [942, 152] on p "Assemble smart questionnaires that inherit controls and scales, then track all …" at bounding box center [1019, 143] width 234 height 25
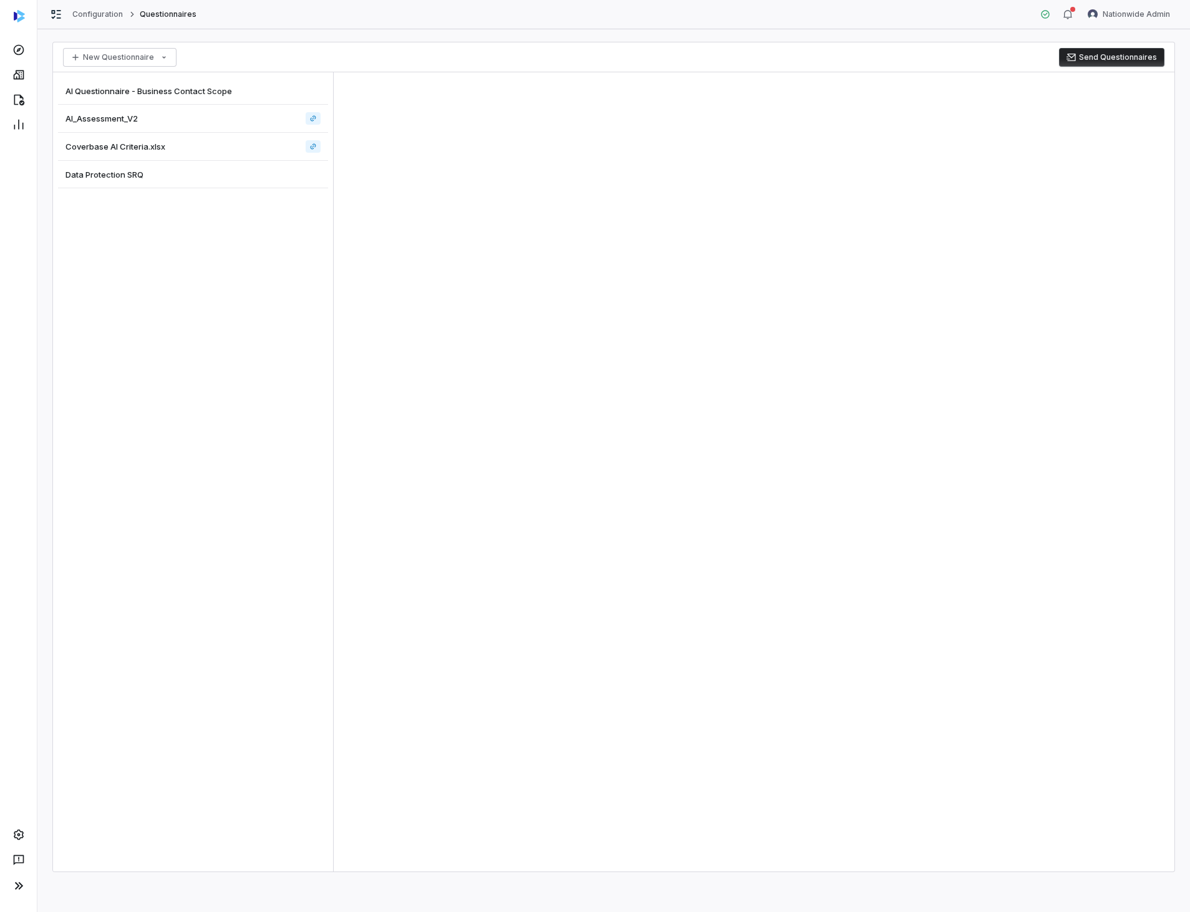
click at [519, 167] on div at bounding box center [754, 471] width 841 height 799
click at [190, 118] on div "AI_Assessment_V2" at bounding box center [193, 119] width 270 height 28
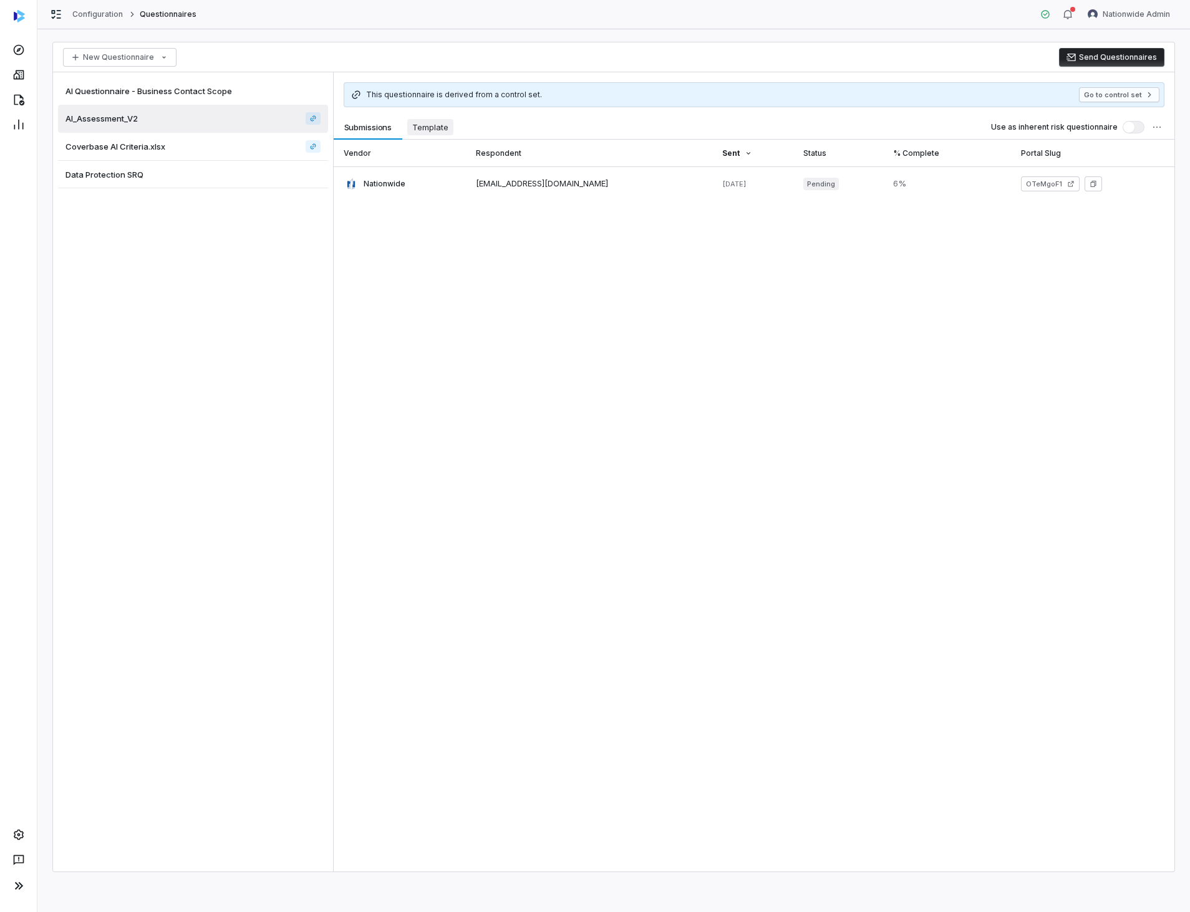
click at [426, 137] on button "Template Template" at bounding box center [430, 127] width 56 height 25
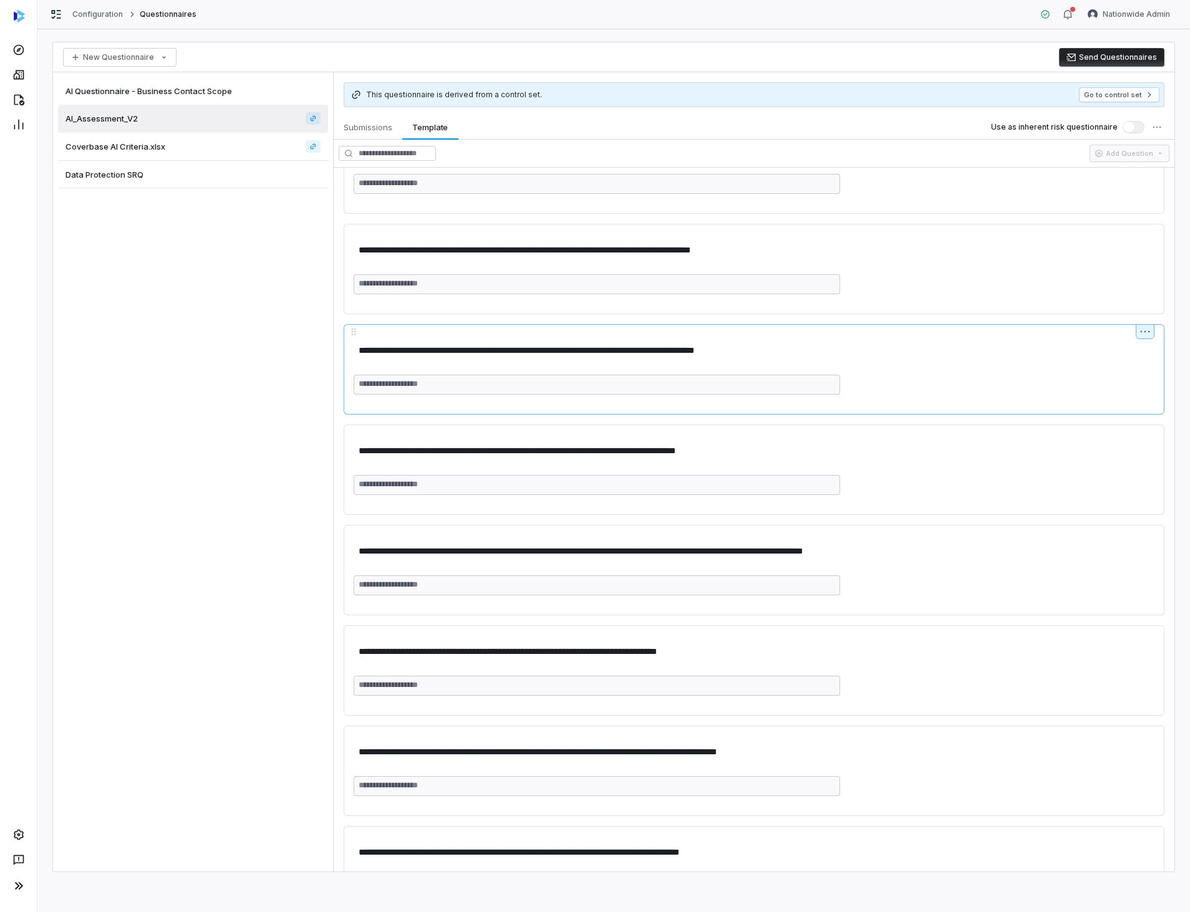
scroll to position [7100, 0]
click at [220, 148] on div "Coverbase AI Criteria.xlsx" at bounding box center [193, 147] width 270 height 28
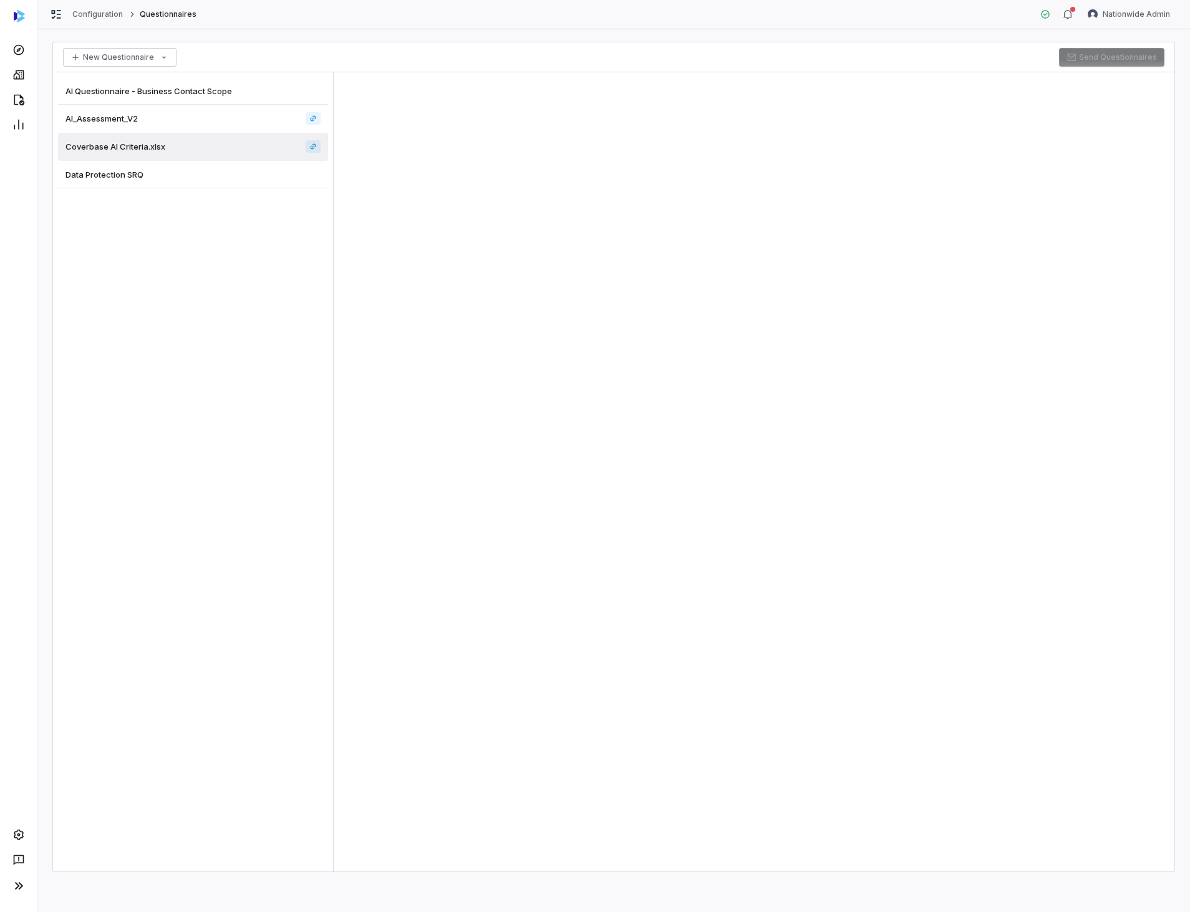
type textarea "*"
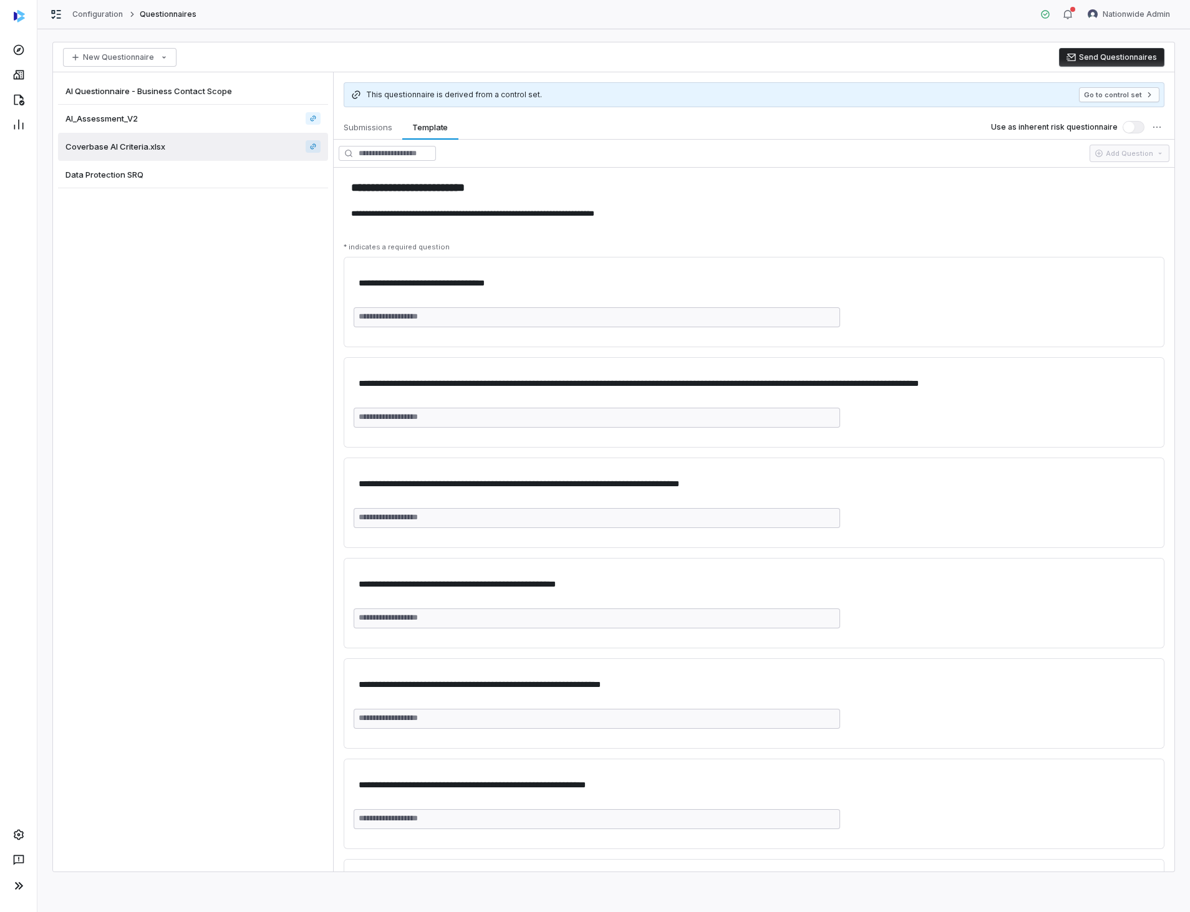
click at [231, 173] on div "Data Protection SRQ" at bounding box center [193, 174] width 270 height 27
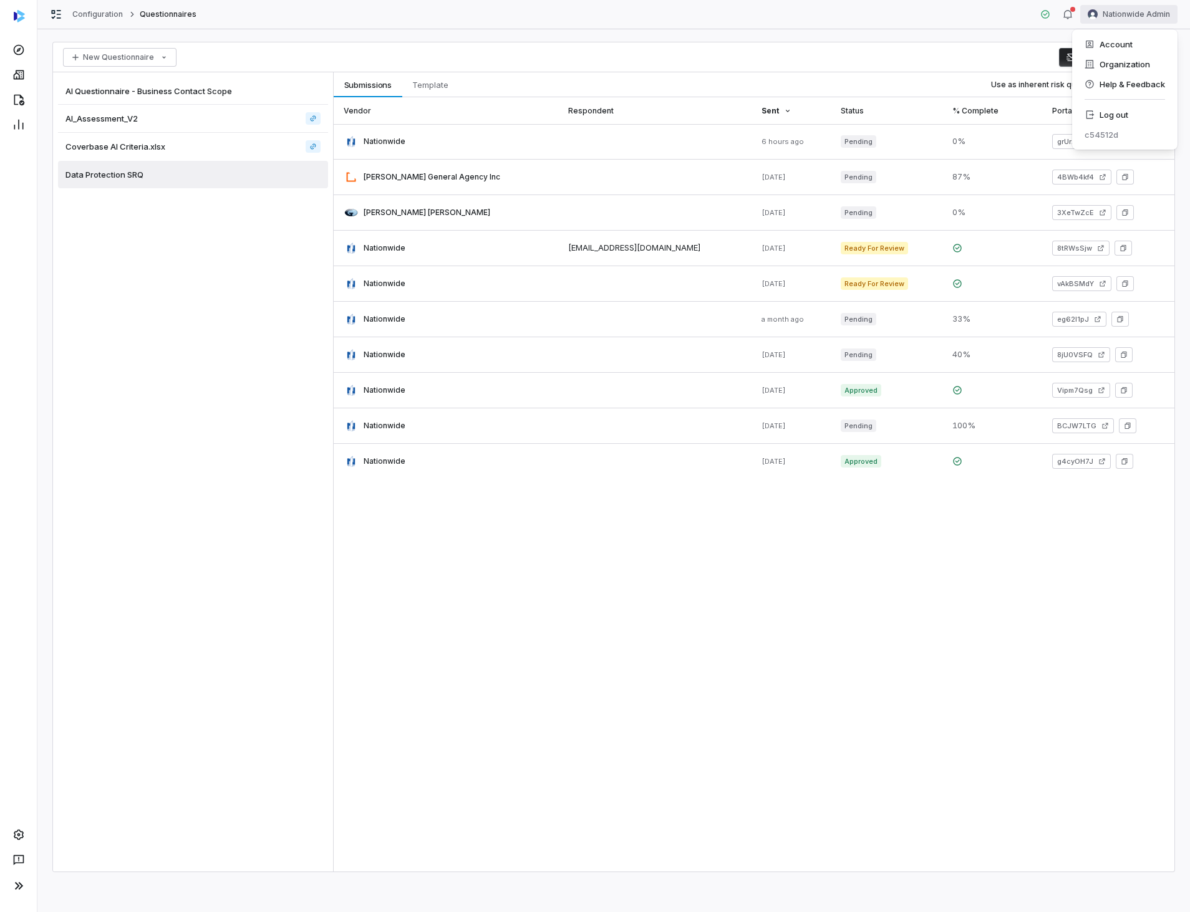
click at [1090, 16] on html "Configuration Questionnaires Nationwide Admin New Questionnaire Send Questionna…" at bounding box center [595, 456] width 1190 height 912
click at [1129, 107] on div "Log out" at bounding box center [1124, 115] width 95 height 20
